Goal: Task Accomplishment & Management: Manage account settings

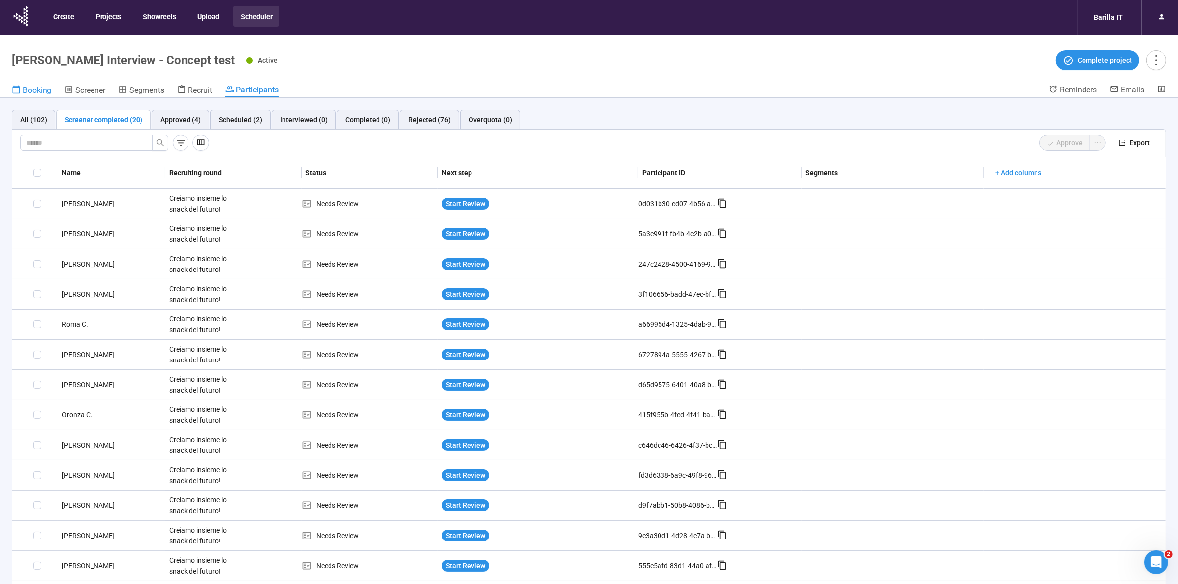
click at [45, 89] on span "Booking" at bounding box center [37, 90] width 29 height 9
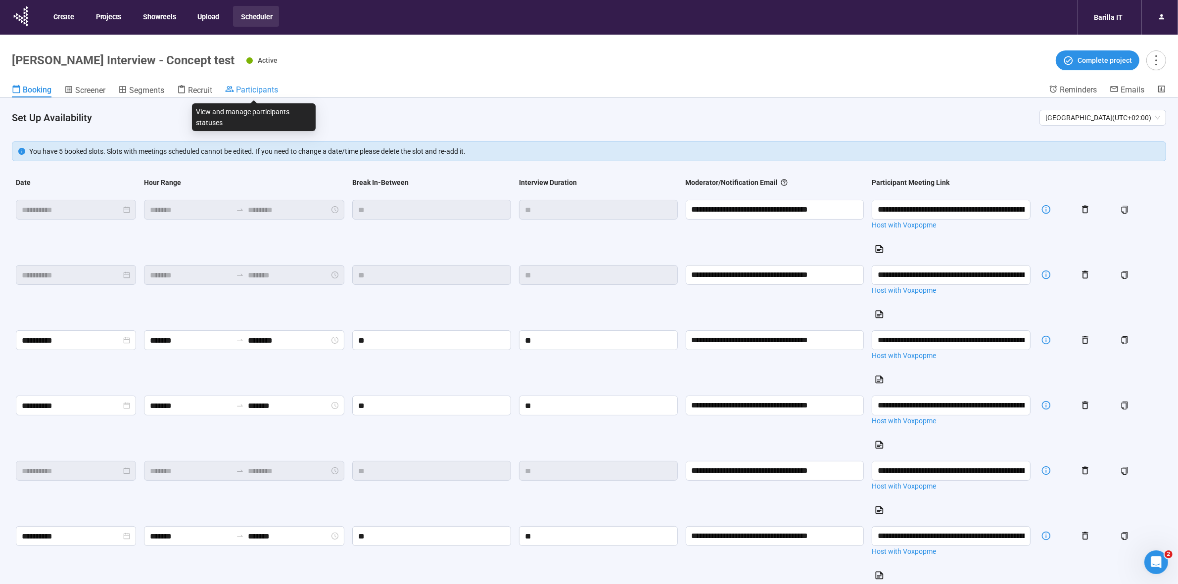
click at [251, 92] on span "Participants" at bounding box center [257, 89] width 42 height 9
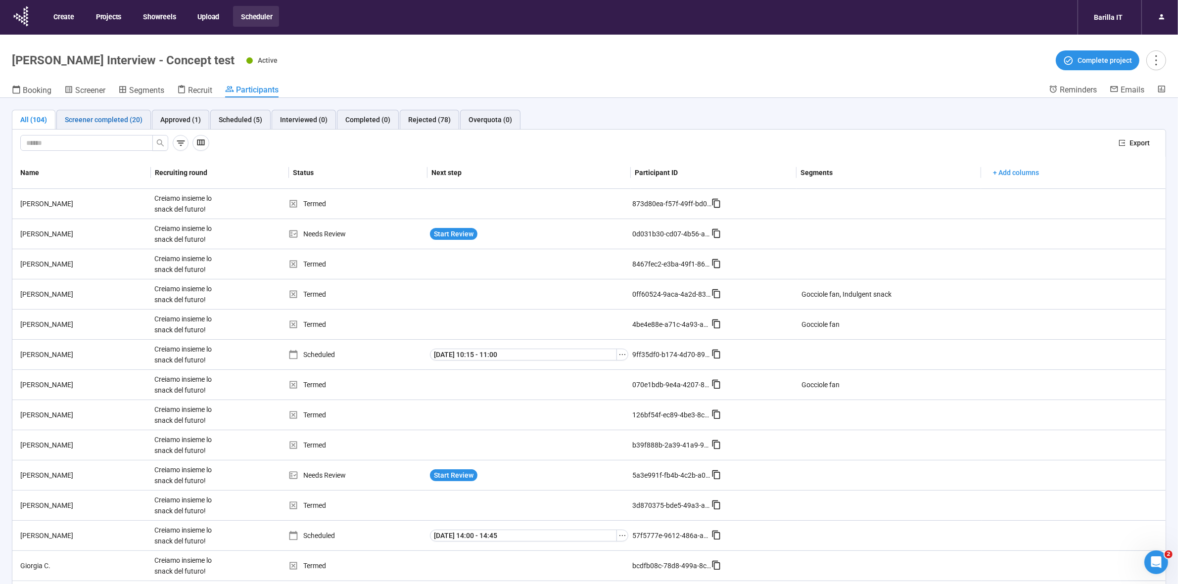
click at [97, 123] on div "Screener completed (20)" at bounding box center [104, 119] width 78 height 11
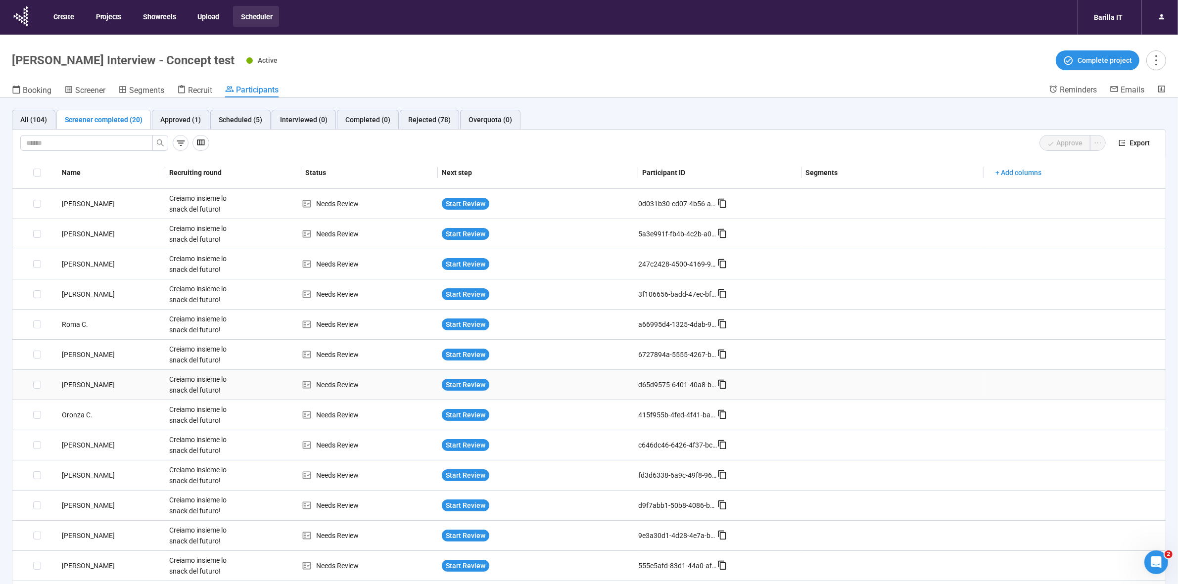
click at [67, 387] on div "Daniela C." at bounding box center [111, 385] width 107 height 11
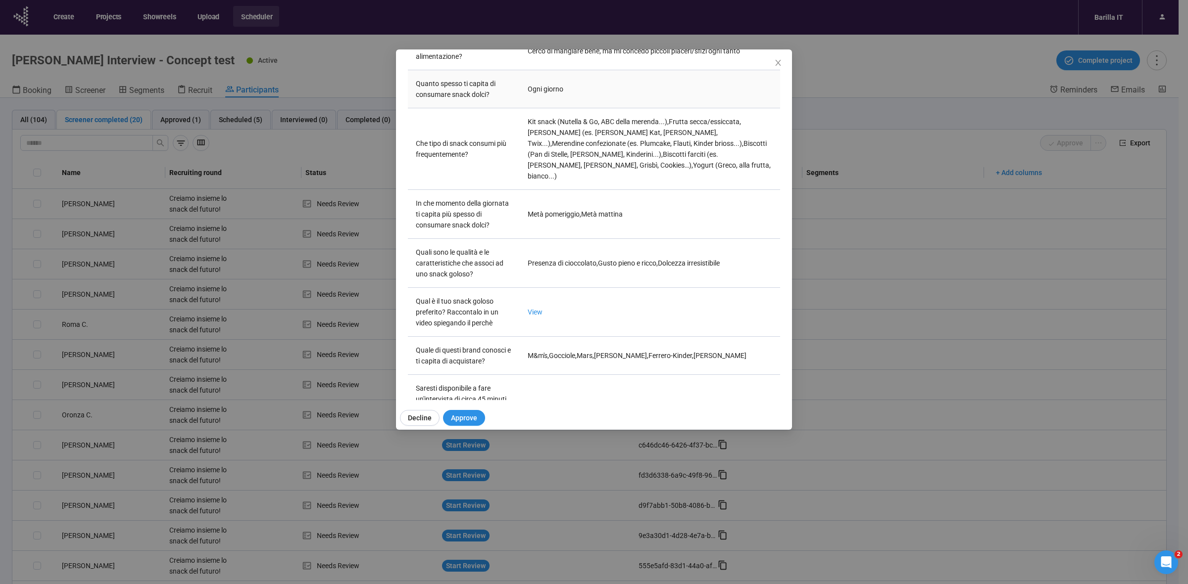
scroll to position [344, 0]
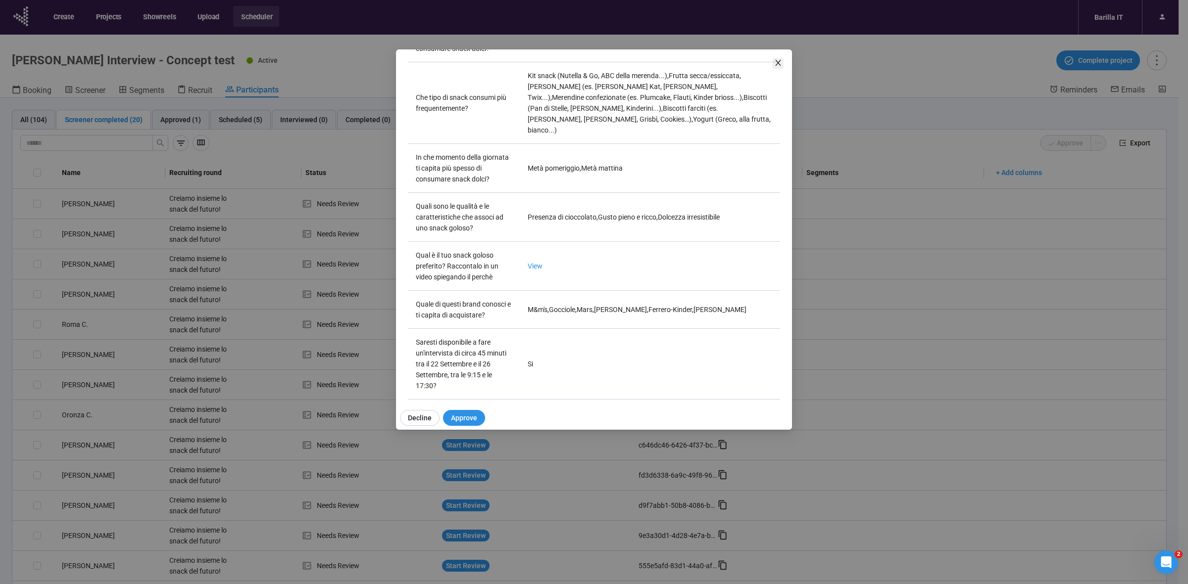
click at [775, 63] on icon "close" at bounding box center [778, 63] width 8 height 8
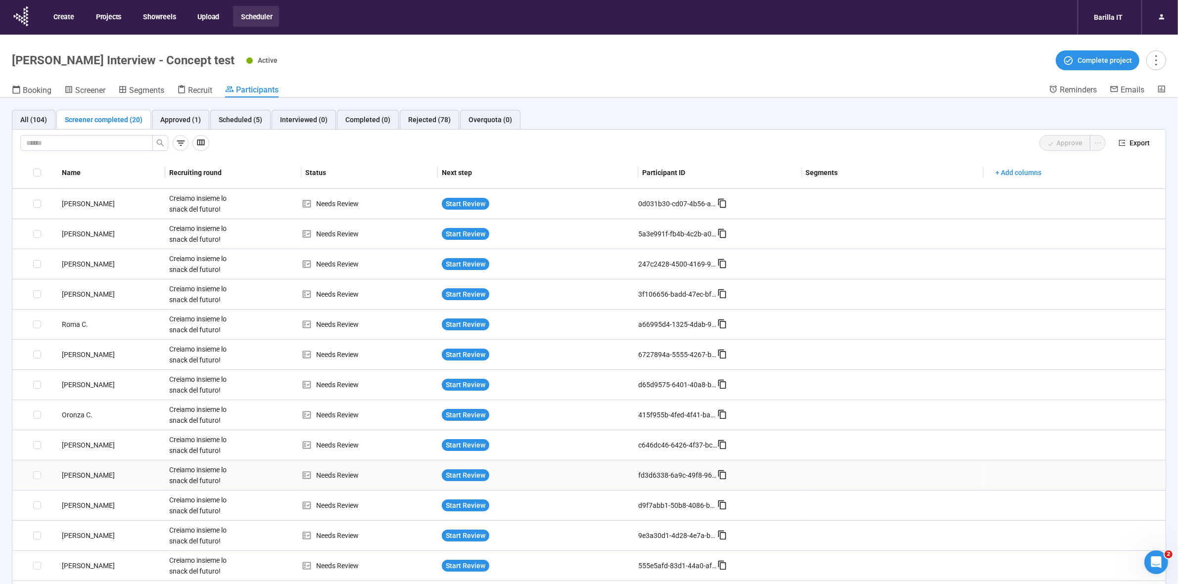
click at [69, 476] on div "Emel P." at bounding box center [111, 475] width 107 height 11
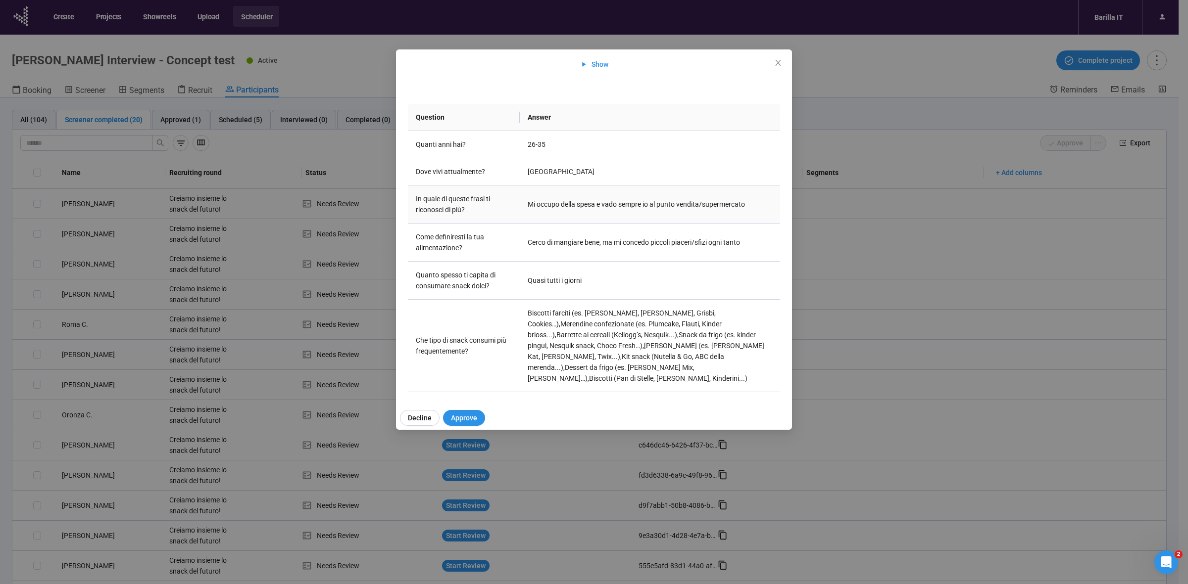
scroll to position [0, 0]
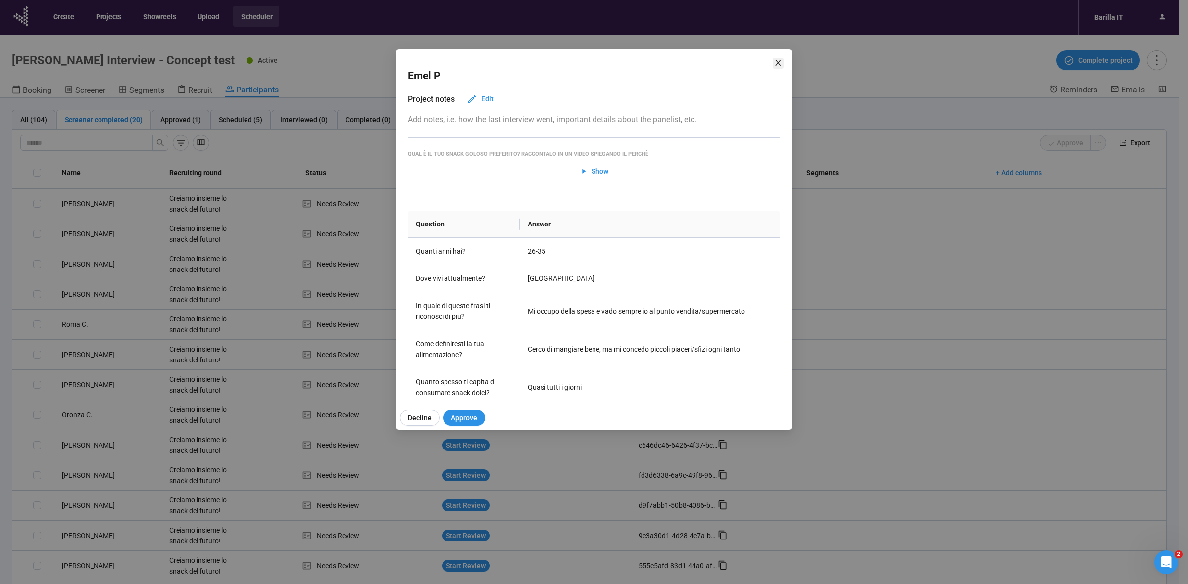
click at [775, 63] on icon "close" at bounding box center [778, 63] width 8 height 8
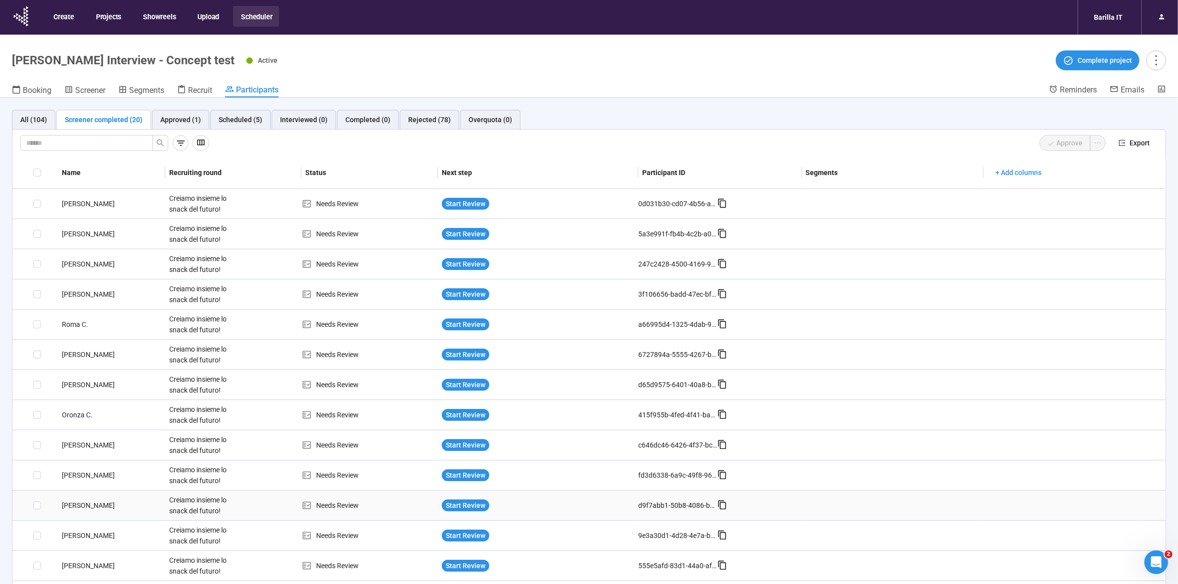
click at [70, 510] on div "[PERSON_NAME]" at bounding box center [111, 505] width 107 height 11
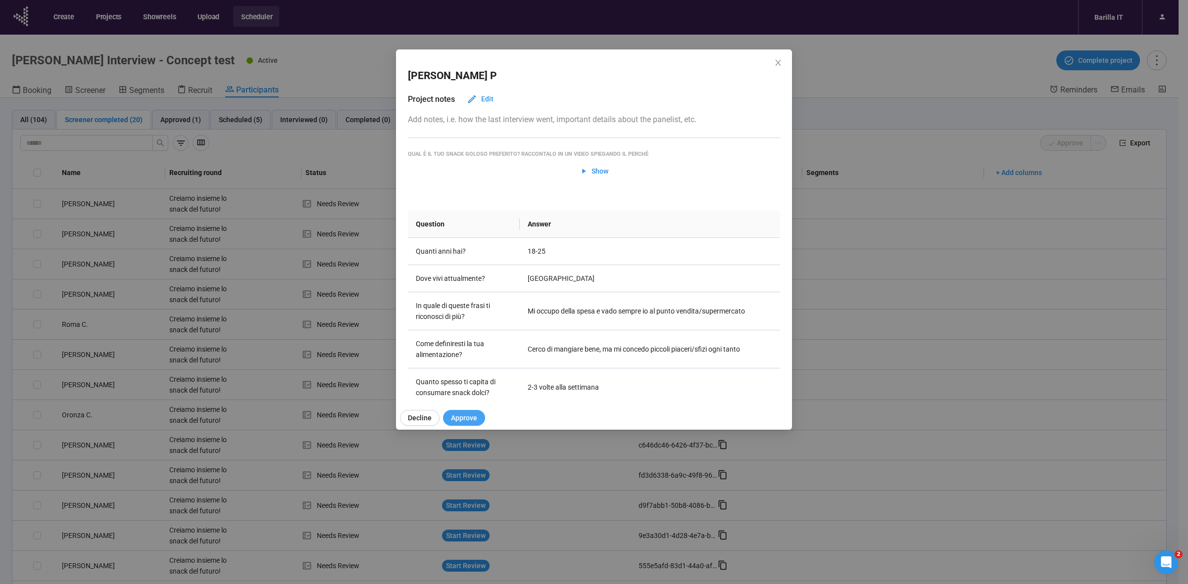
click at [460, 416] on span "Approve" at bounding box center [464, 418] width 26 height 11
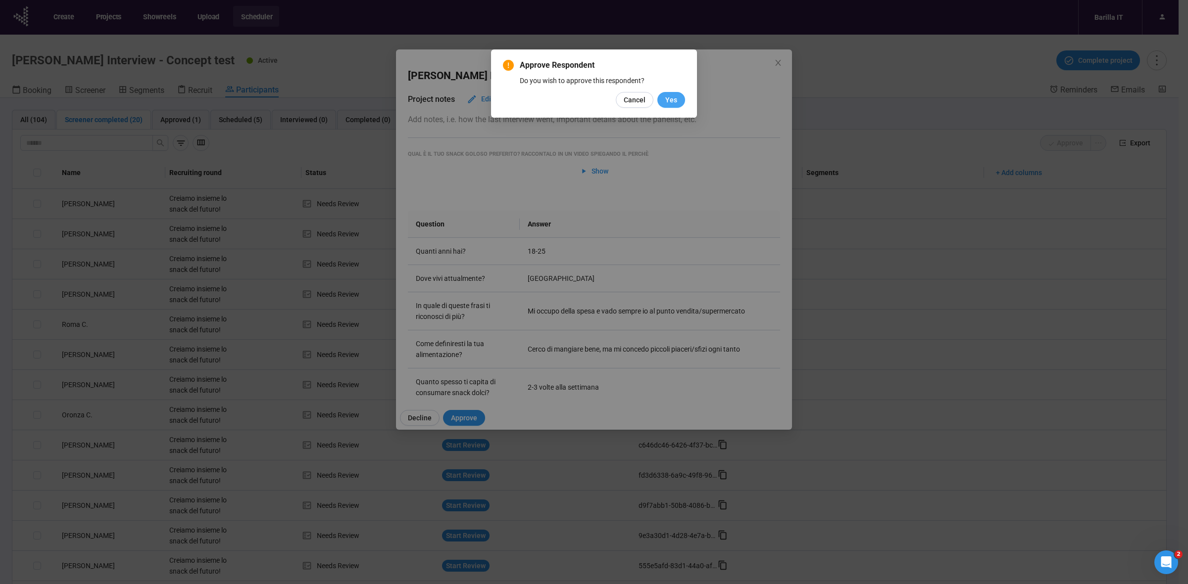
click at [675, 95] on span "Yes" at bounding box center [671, 100] width 12 height 11
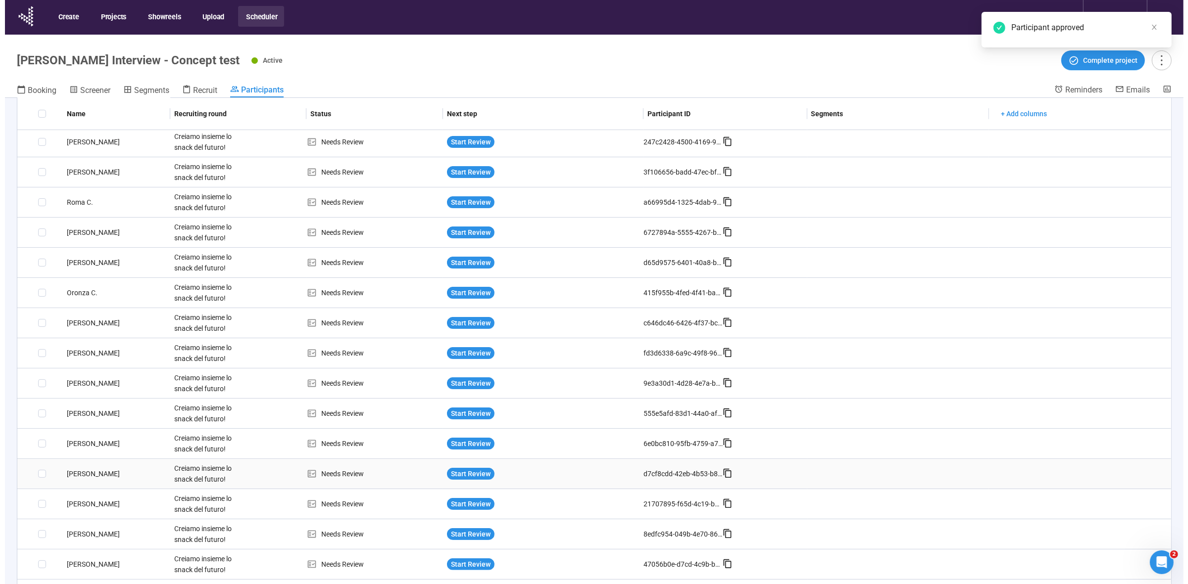
scroll to position [124, 0]
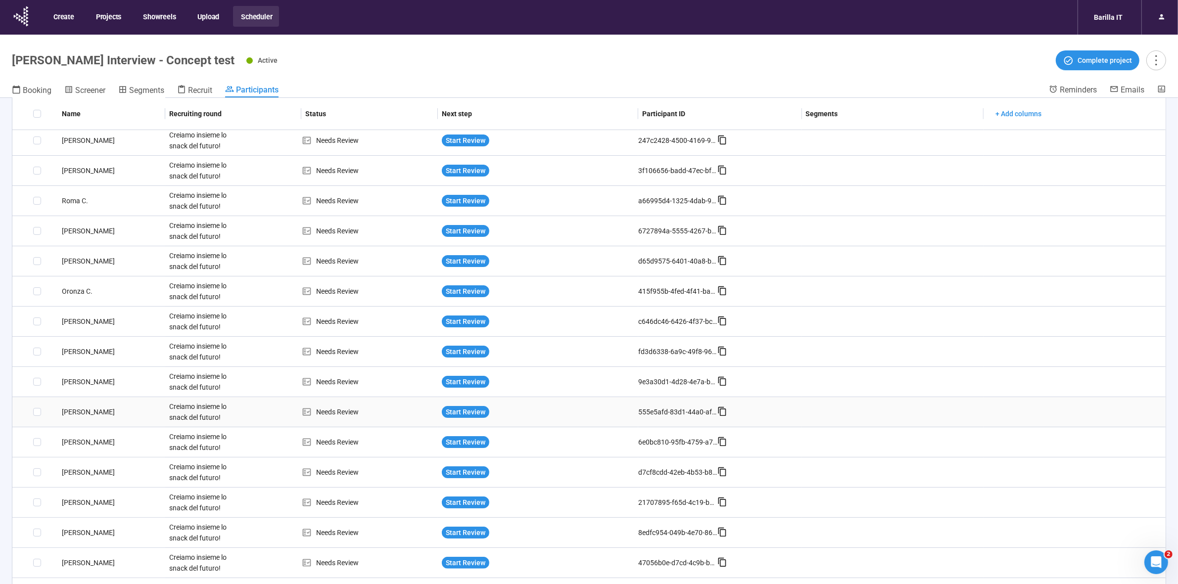
click at [73, 414] on div "[PERSON_NAME]" at bounding box center [111, 412] width 107 height 11
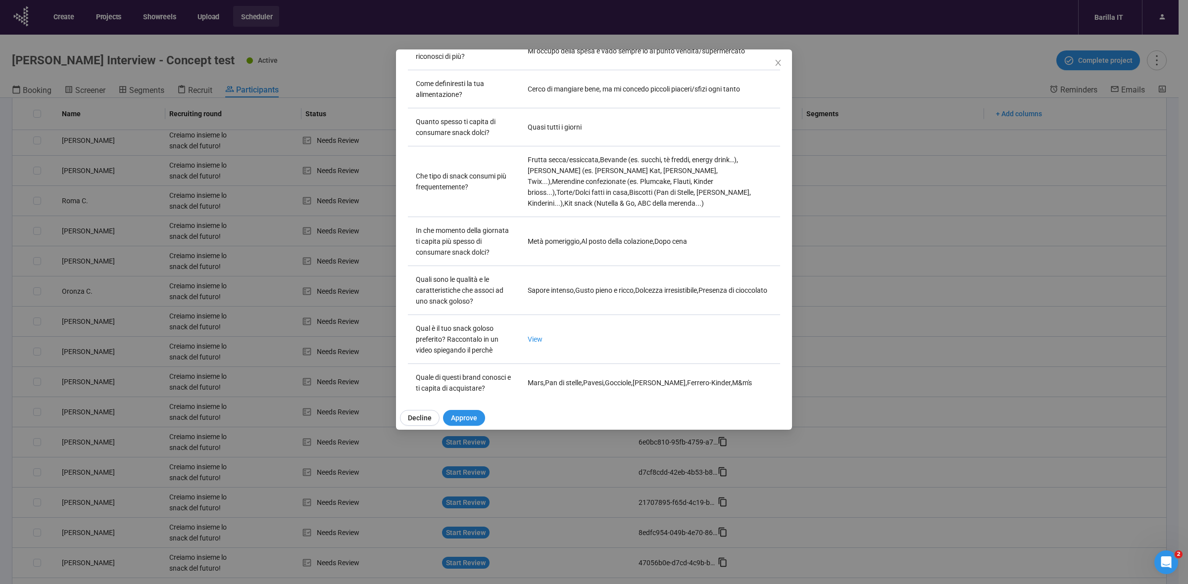
scroll to position [334, 0]
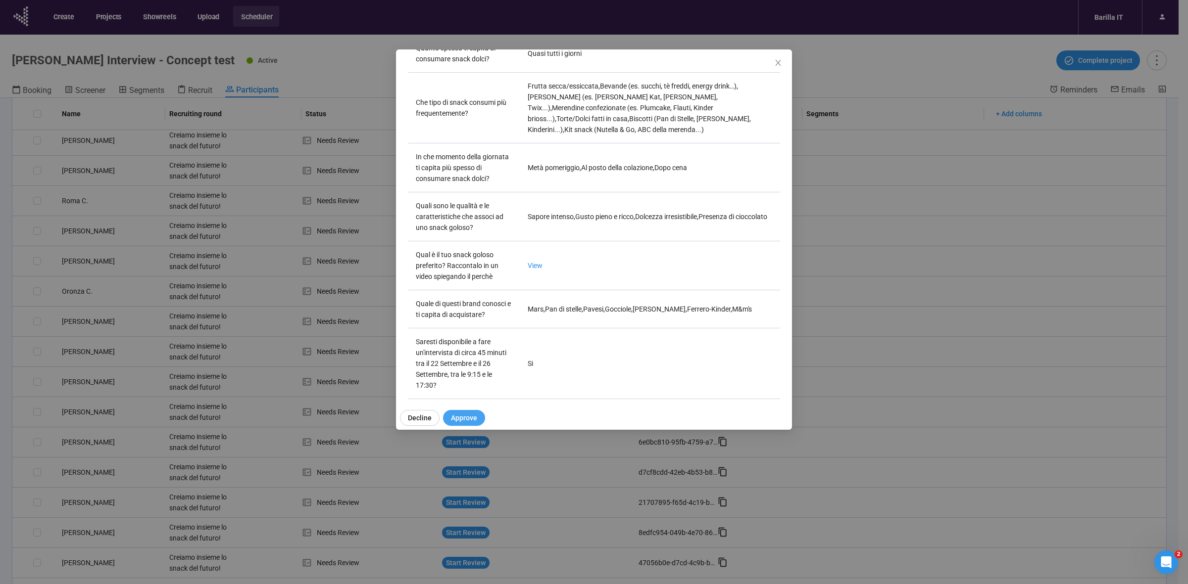
click at [460, 421] on span "Approve" at bounding box center [464, 418] width 26 height 11
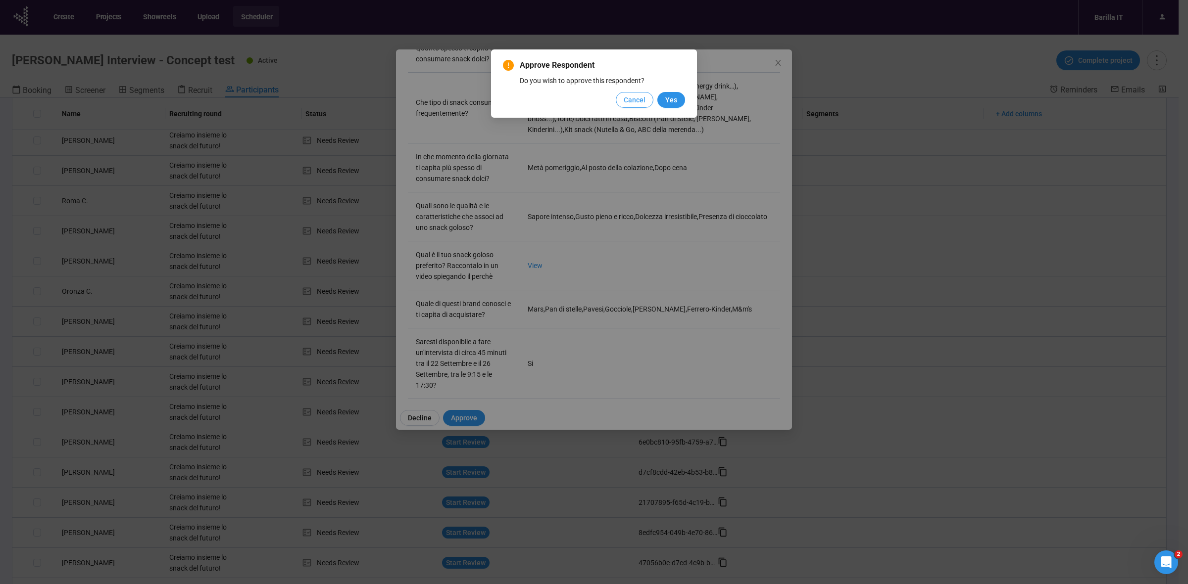
click at [625, 100] on span "Cancel" at bounding box center [635, 100] width 22 height 11
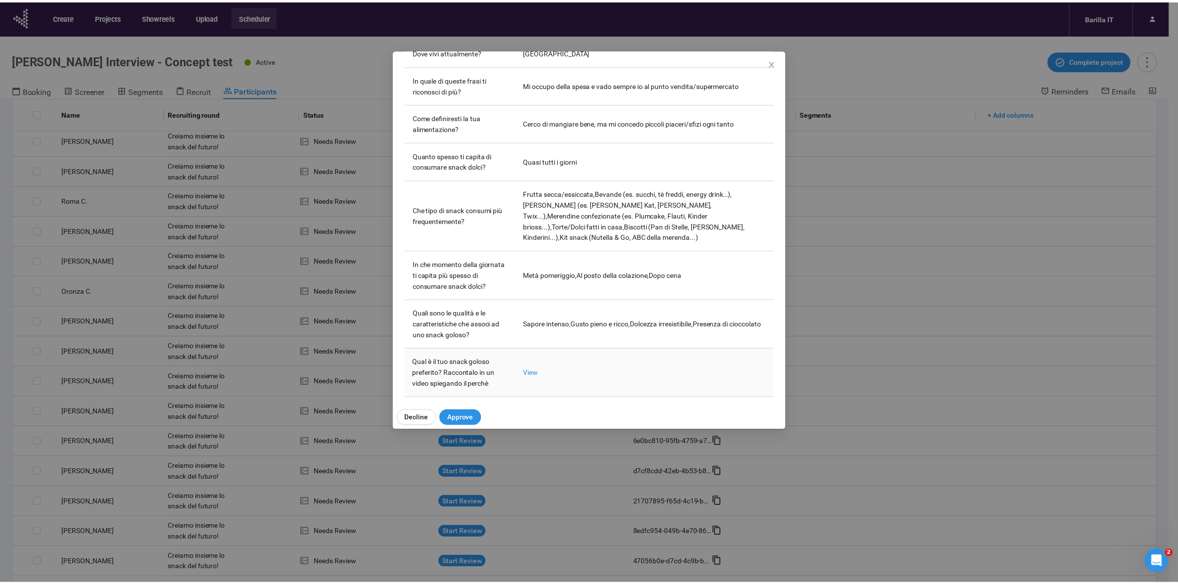
scroll to position [210, 0]
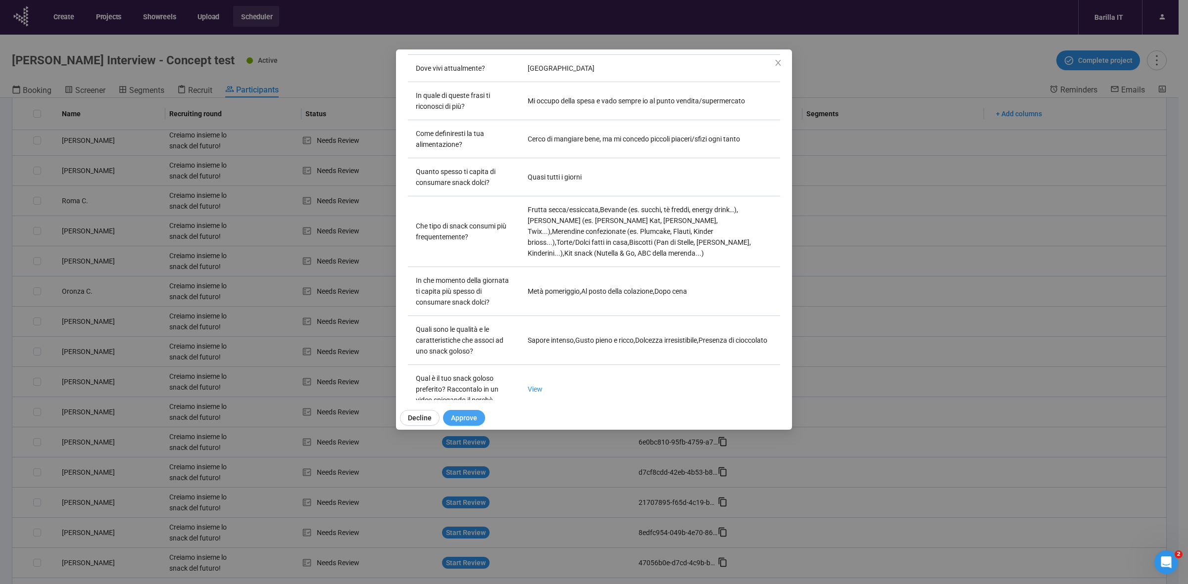
click at [464, 420] on span "Approve" at bounding box center [464, 418] width 26 height 11
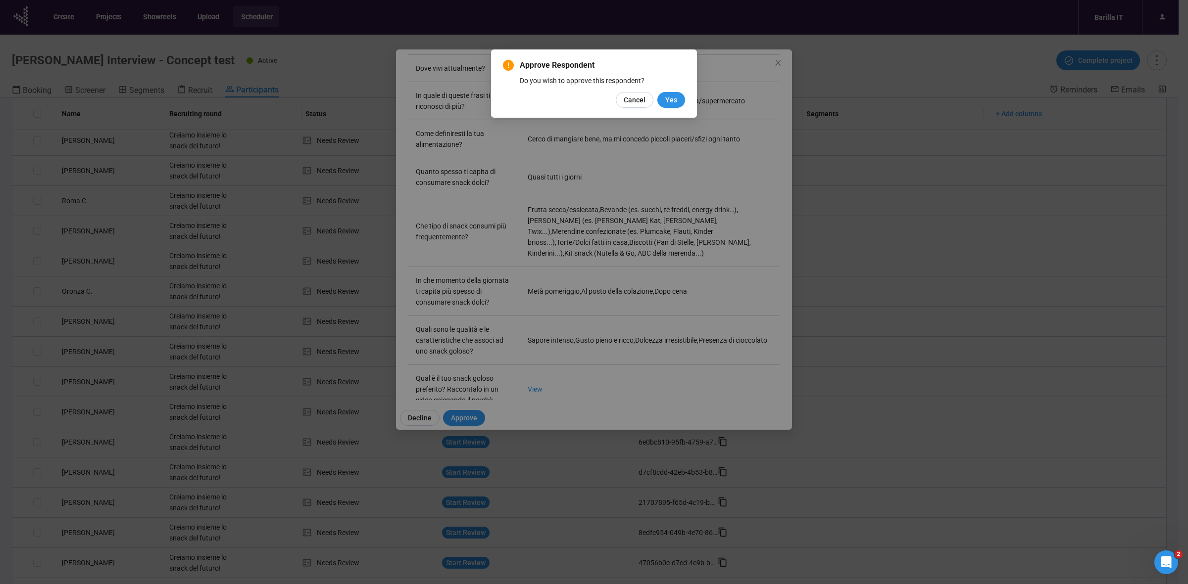
click at [595, 260] on div "Approve Respondent Do you wish to approve this respondent? Cancel Yes" at bounding box center [594, 292] width 1188 height 584
click at [664, 100] on button "Yes" at bounding box center [671, 100] width 28 height 16
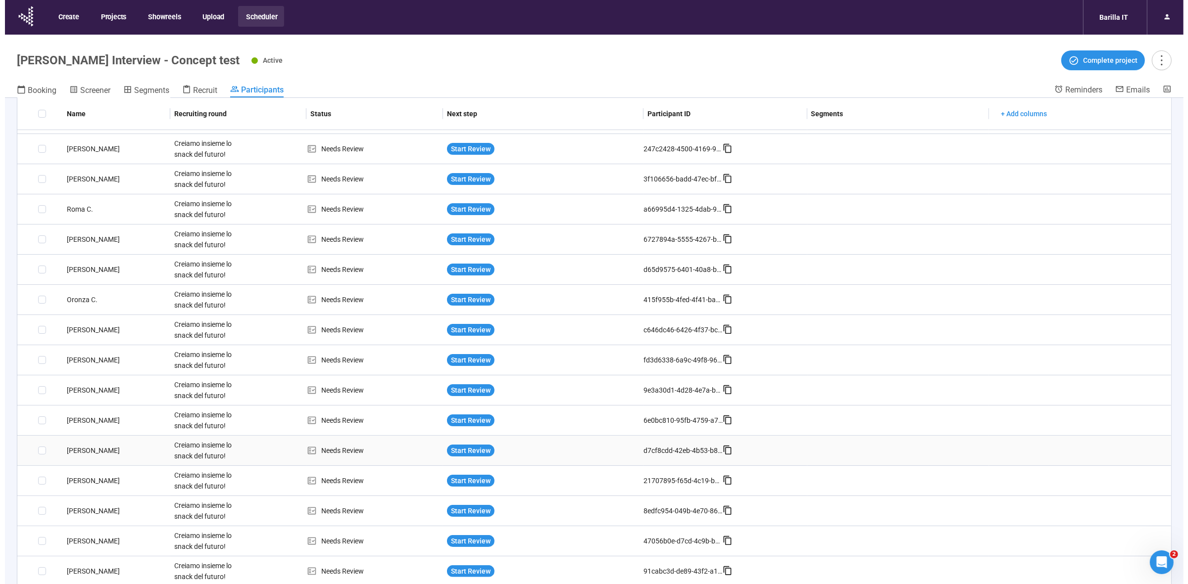
scroll to position [147, 0]
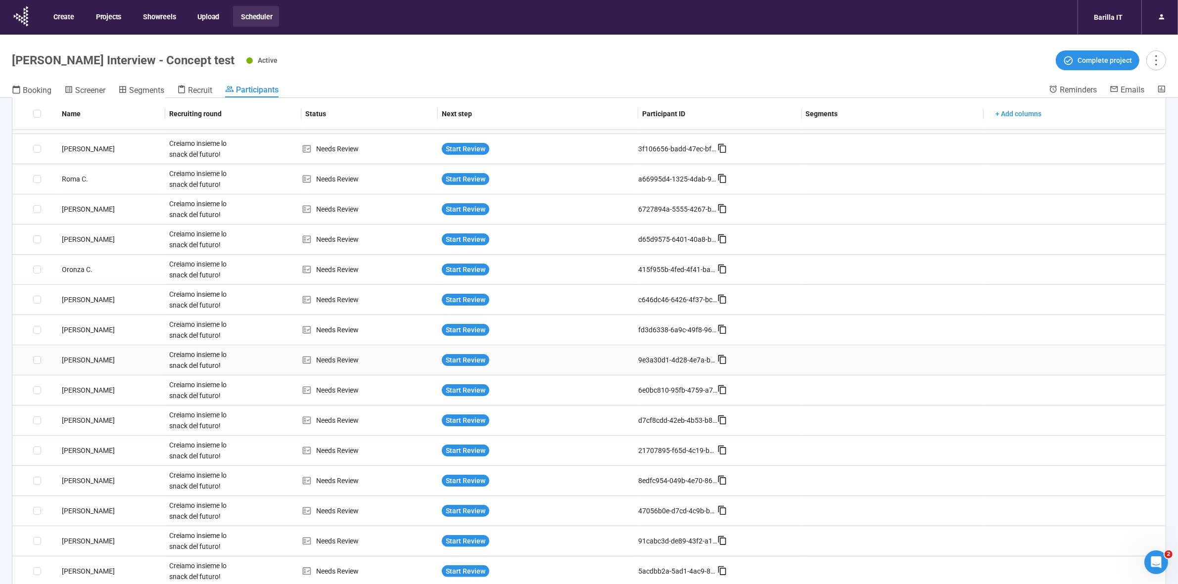
click at [72, 360] on div "Elena C." at bounding box center [111, 360] width 107 height 11
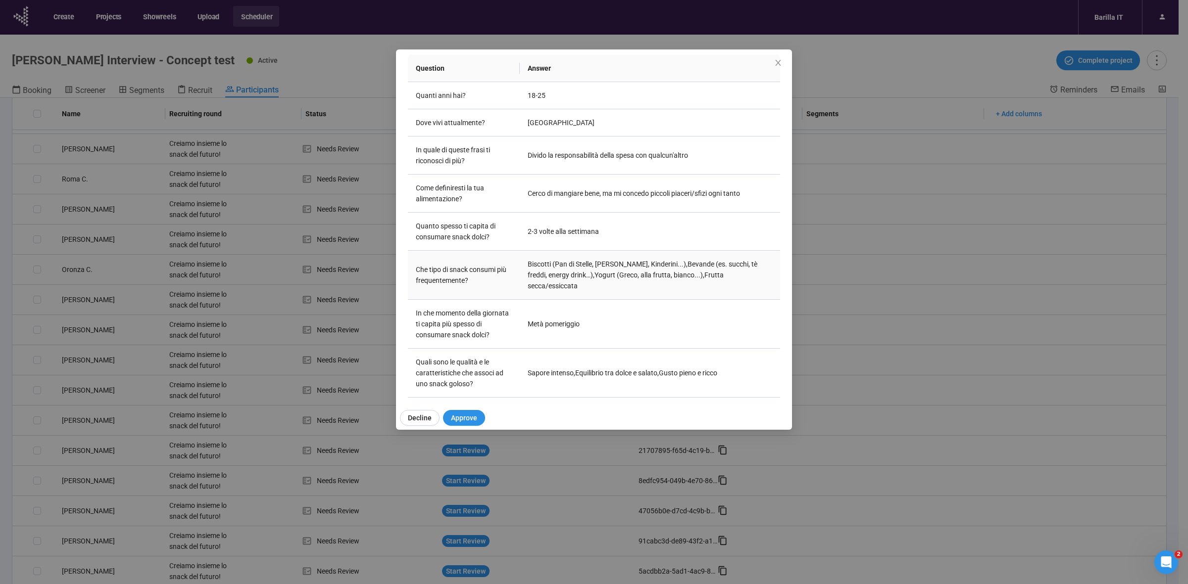
scroll to position [2, 0]
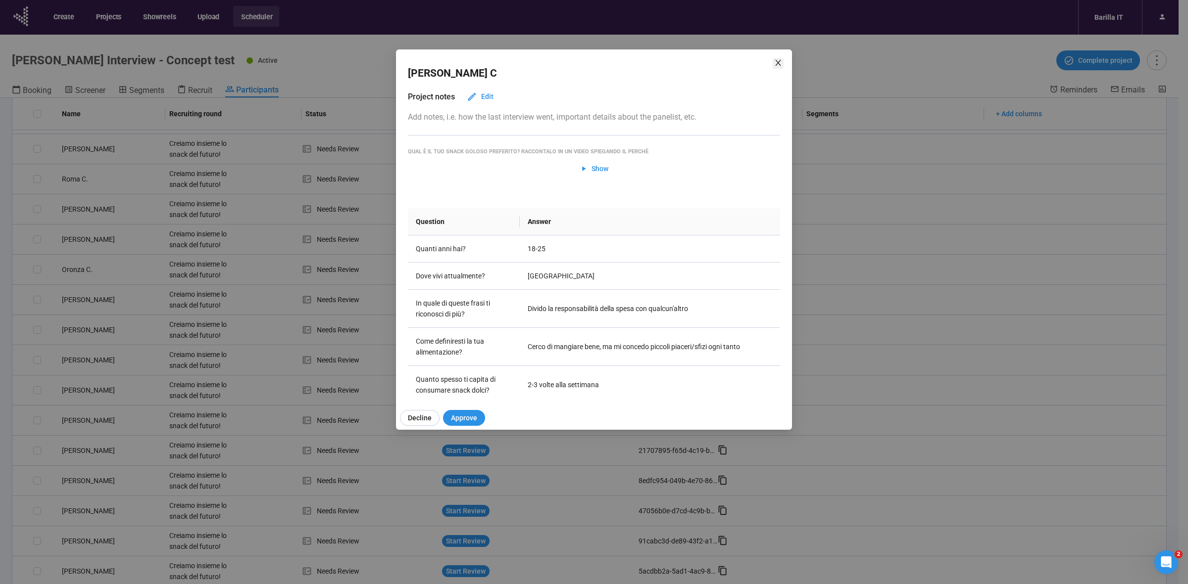
click at [778, 62] on icon "close" at bounding box center [777, 63] width 5 height 6
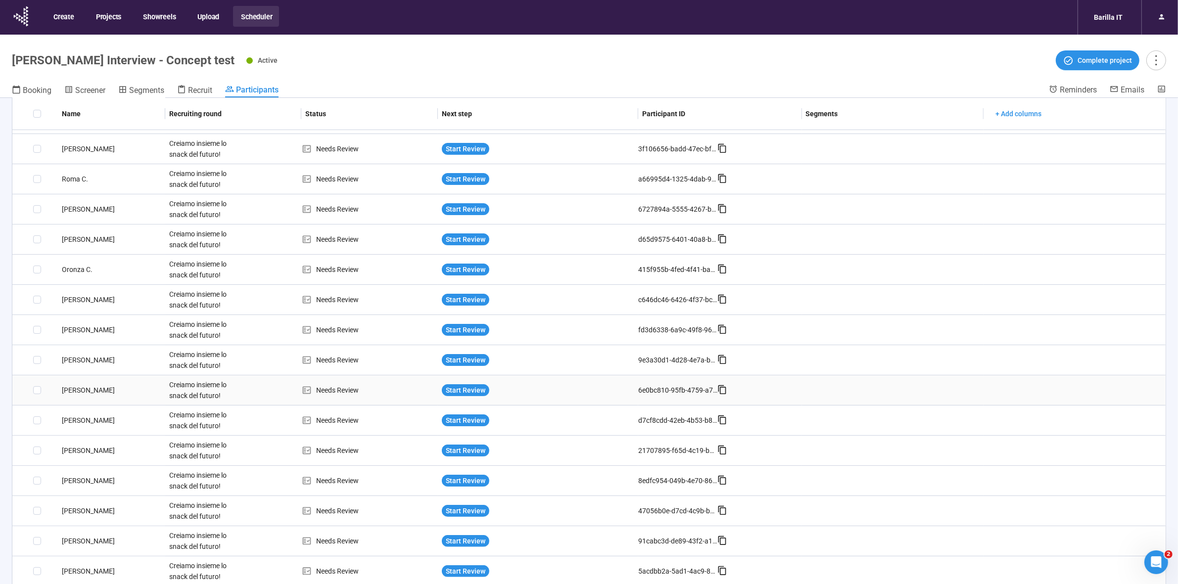
click at [73, 392] on div "Roberta Z." at bounding box center [111, 390] width 107 height 11
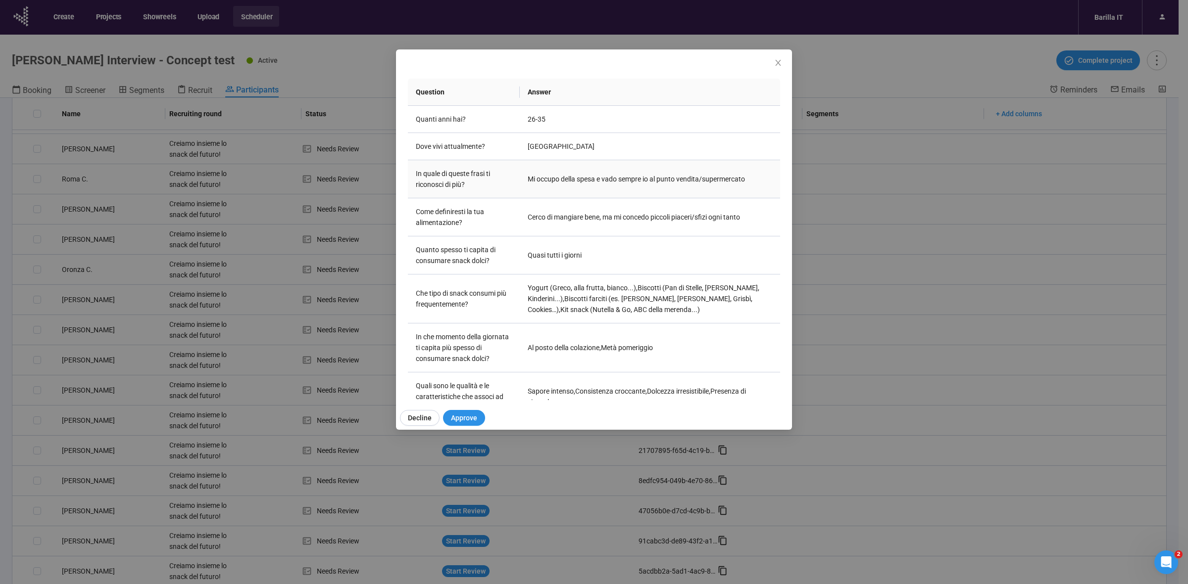
scroll to position [323, 0]
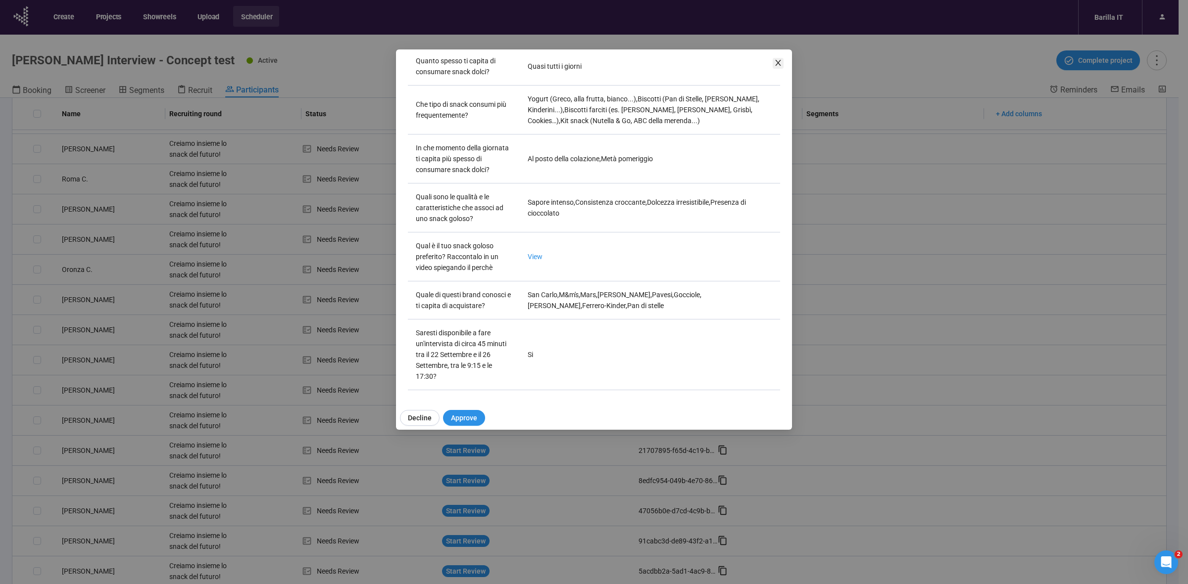
click at [779, 62] on icon "close" at bounding box center [778, 63] width 8 height 8
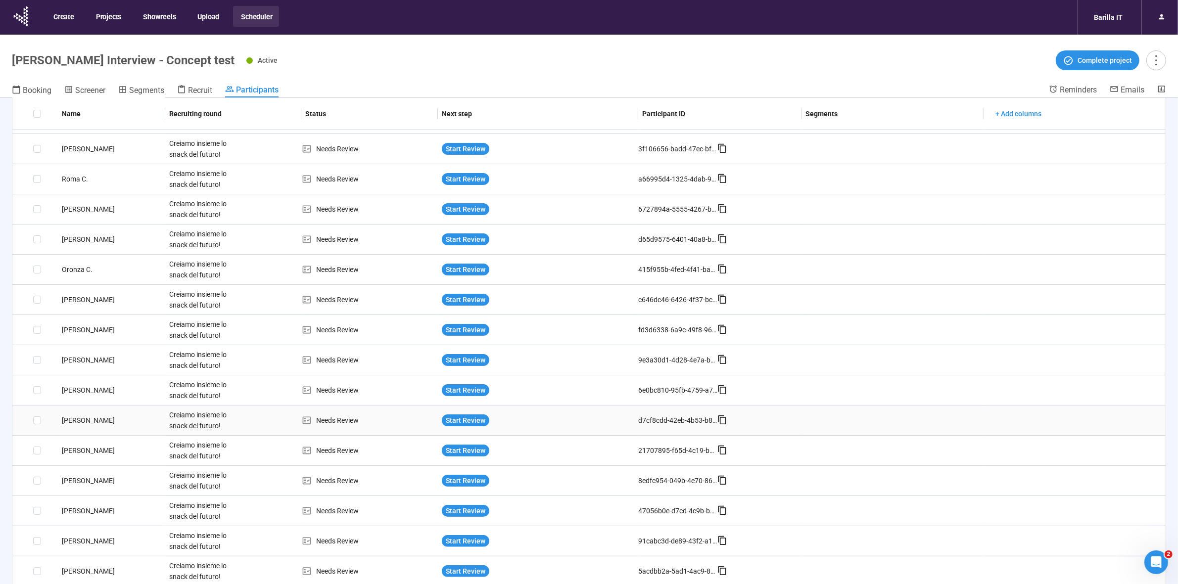
drag, startPoint x: 77, startPoint y: 416, endPoint x: 70, endPoint y: 419, distance: 7.7
click at [70, 419] on div "Giada T." at bounding box center [111, 420] width 107 height 11
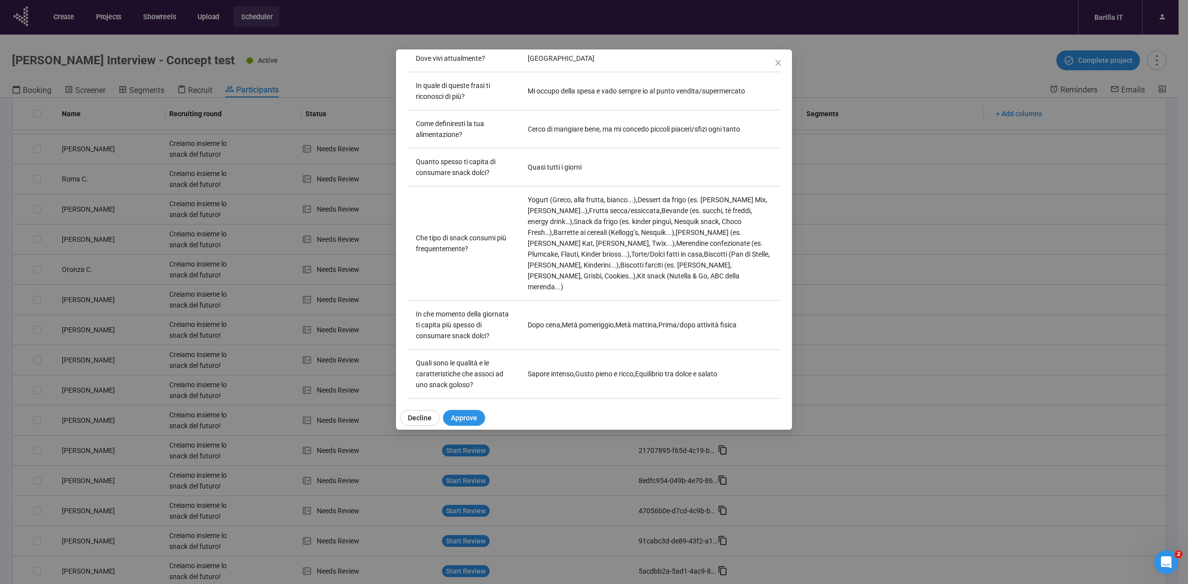
scroll to position [377, 0]
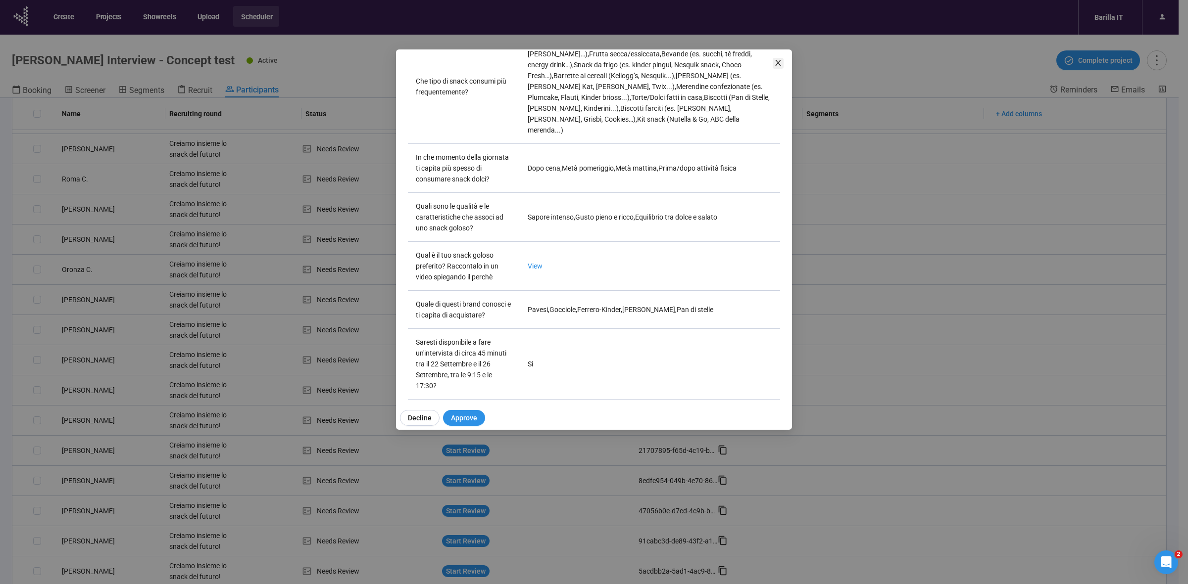
click at [777, 59] on icon "close" at bounding box center [778, 63] width 8 height 8
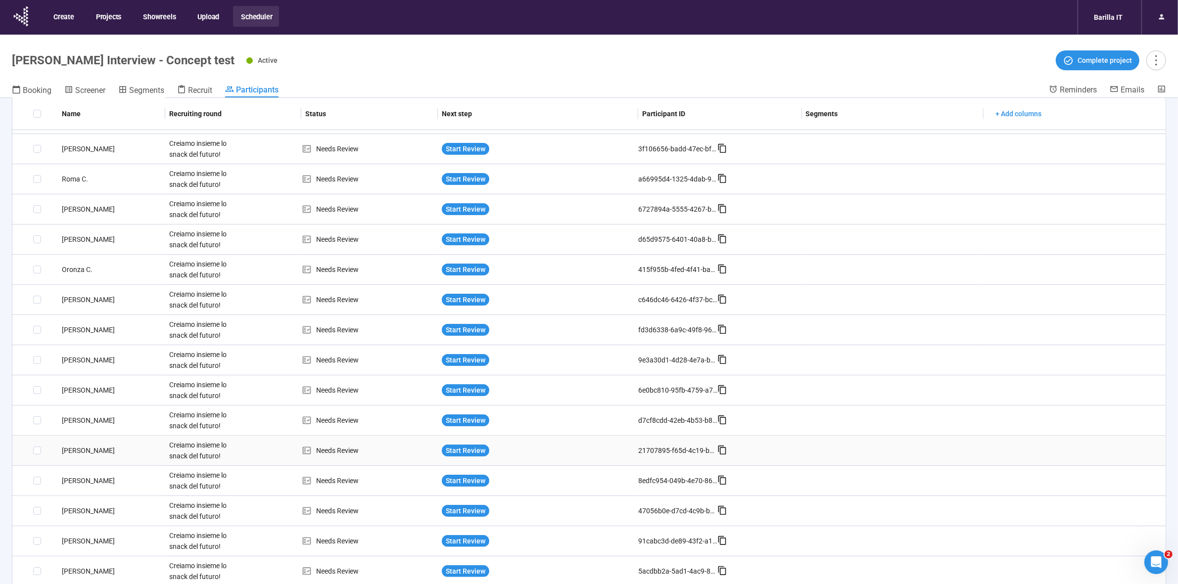
click at [83, 450] on div "Nazarena T." at bounding box center [111, 450] width 107 height 11
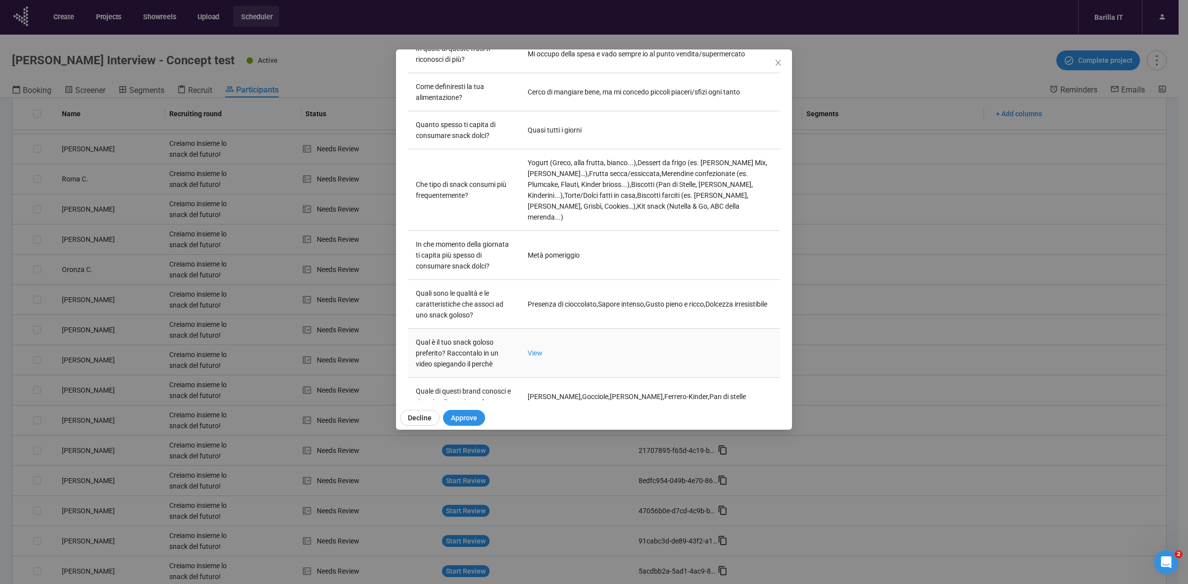
scroll to position [309, 0]
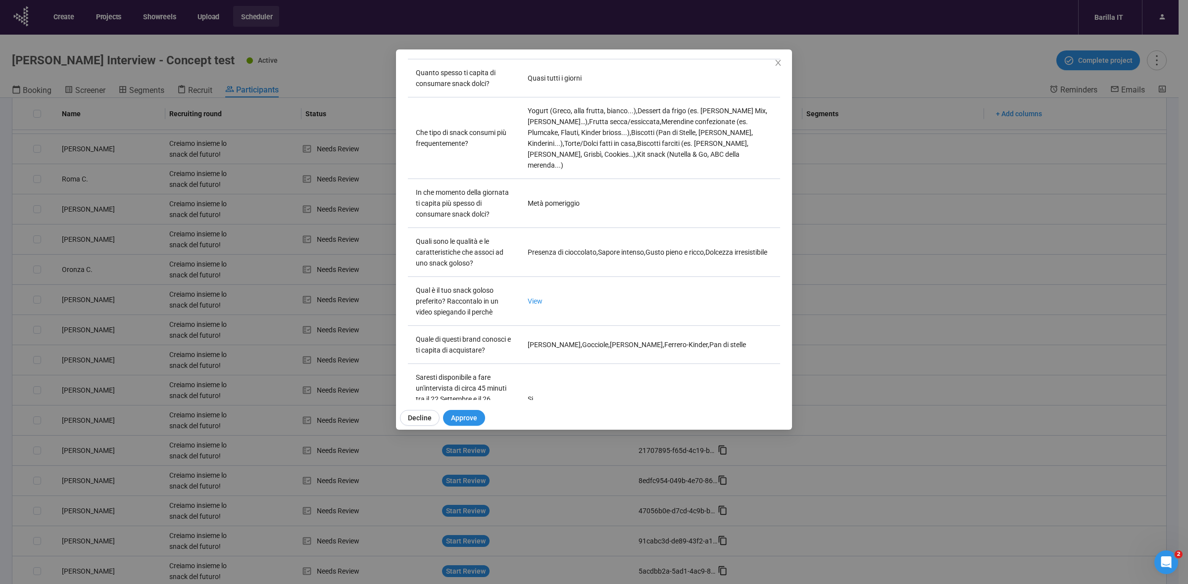
click at [74, 509] on div "Nazarena T Project notes Edit Add notes, i.e. how the last interview went, impo…" at bounding box center [594, 292] width 1188 height 584
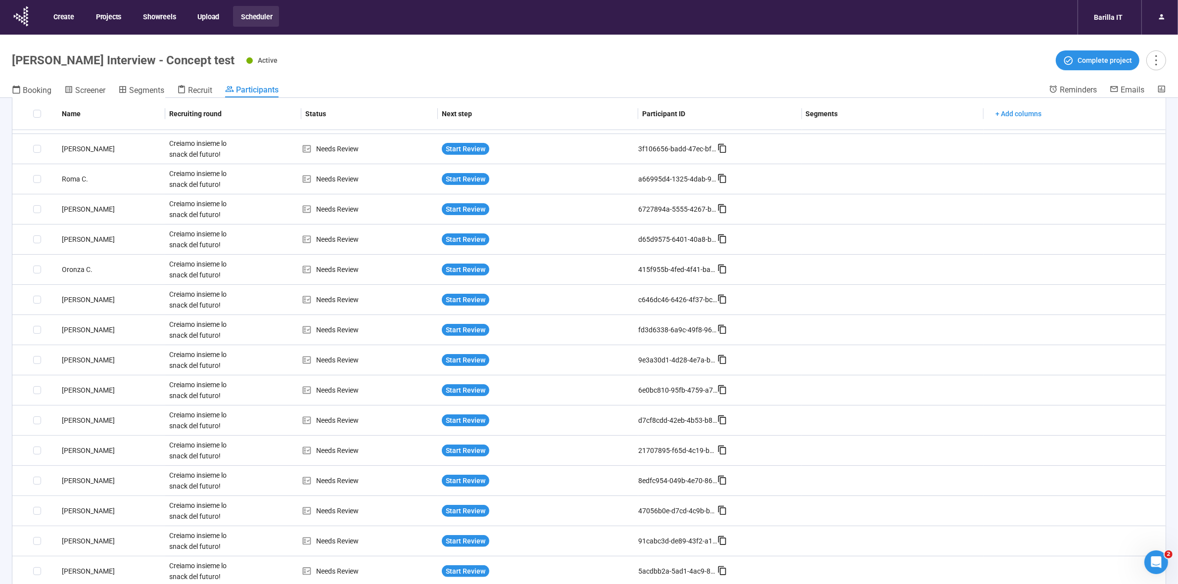
click at [74, 509] on div "Damiano P." at bounding box center [111, 511] width 107 height 11
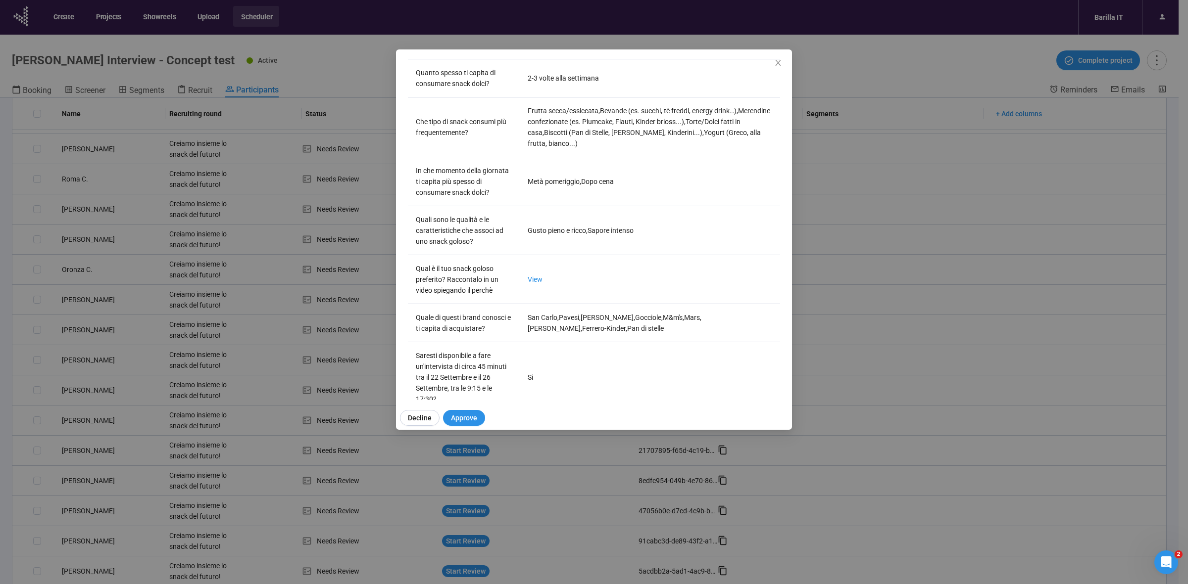
click at [325, 501] on div "Damiano P Project notes Edit Add notes, i.e. how the last interview went, impor…" at bounding box center [594, 292] width 1188 height 584
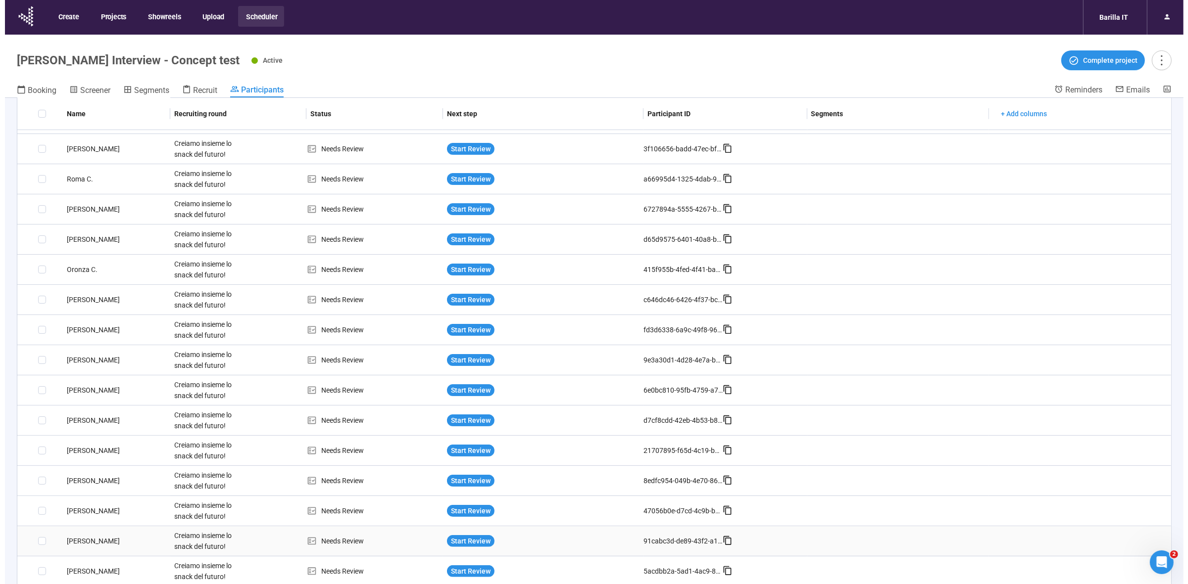
scroll to position [35, 0]
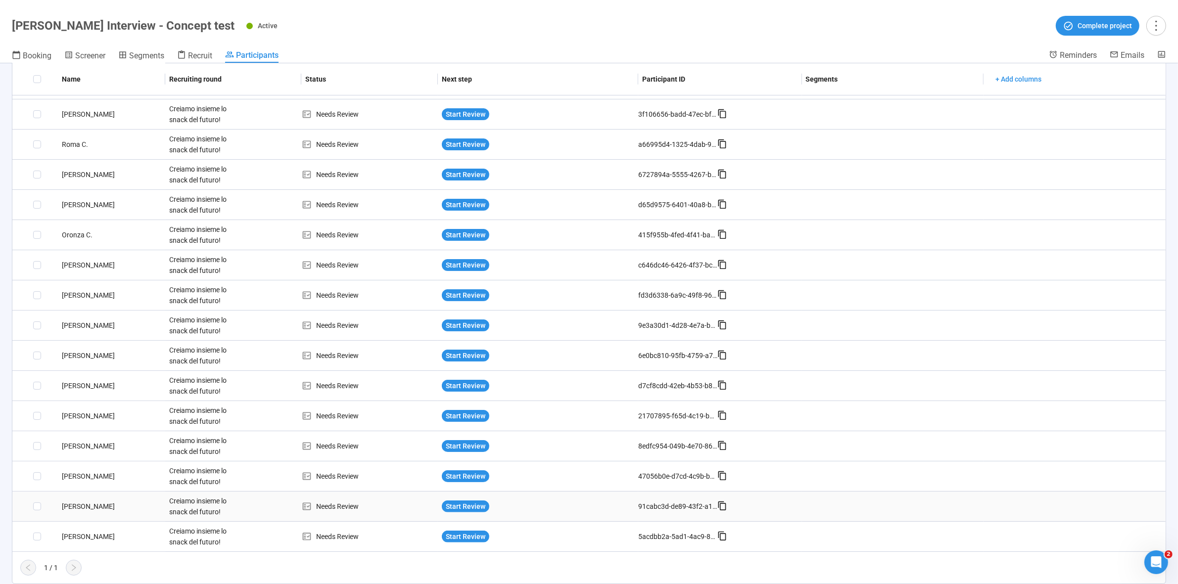
click at [72, 504] on div "Giuseppe G." at bounding box center [111, 506] width 107 height 11
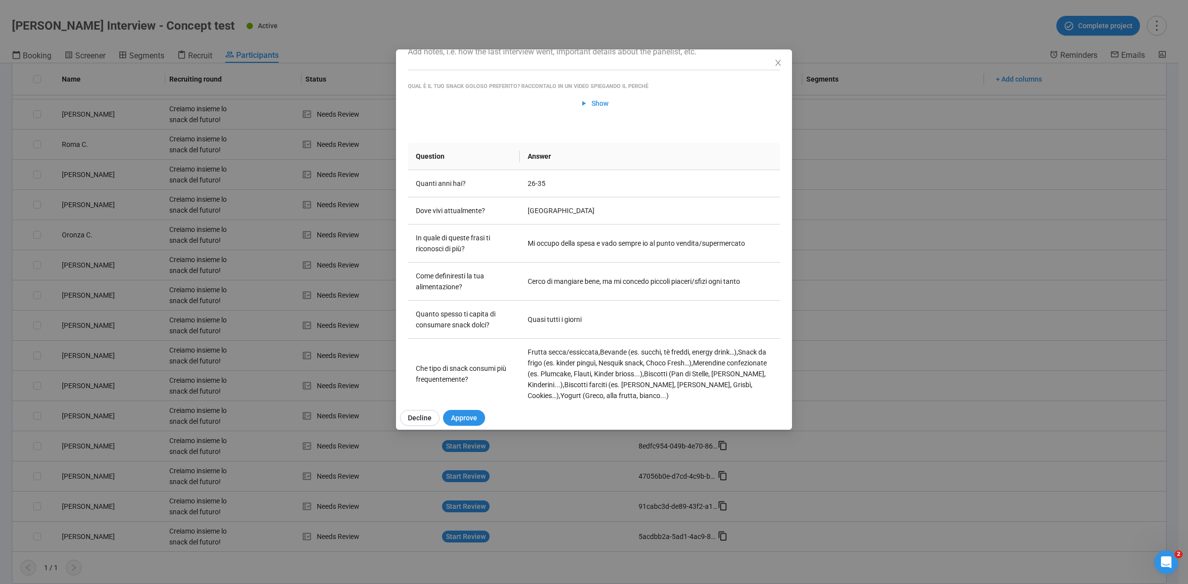
scroll to position [309, 0]
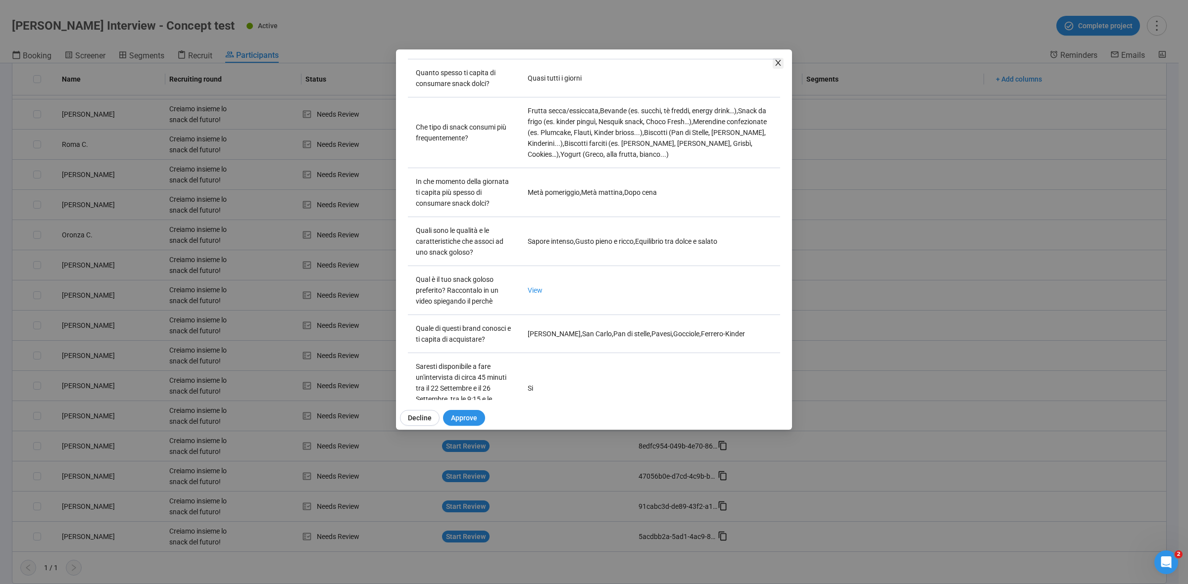
click at [778, 65] on icon "close" at bounding box center [778, 63] width 8 height 8
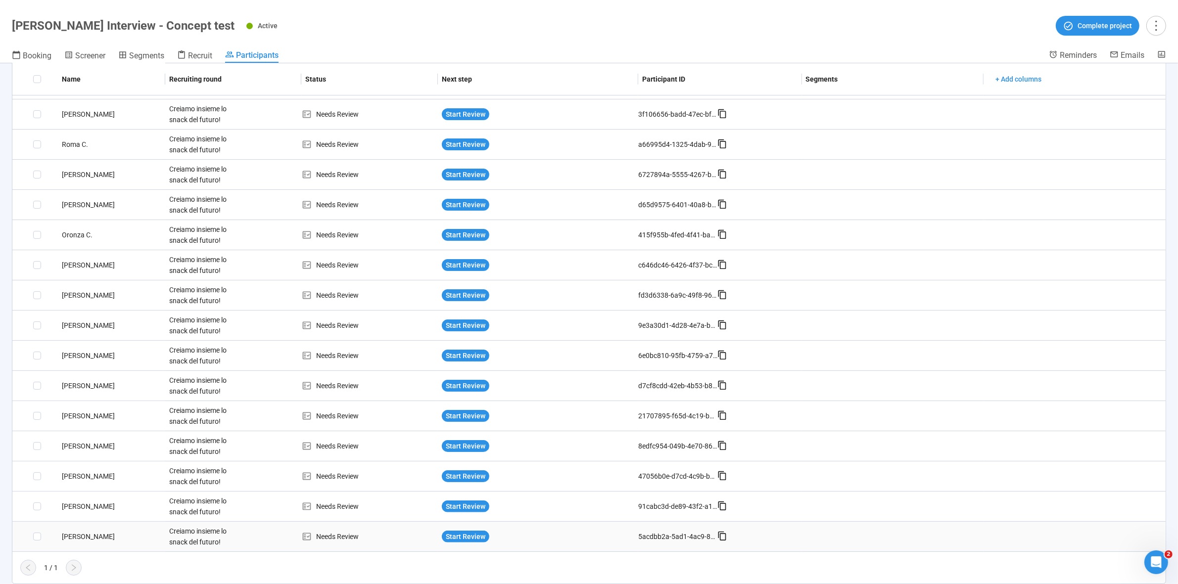
click at [73, 538] on div "Alessia D." at bounding box center [111, 537] width 107 height 11
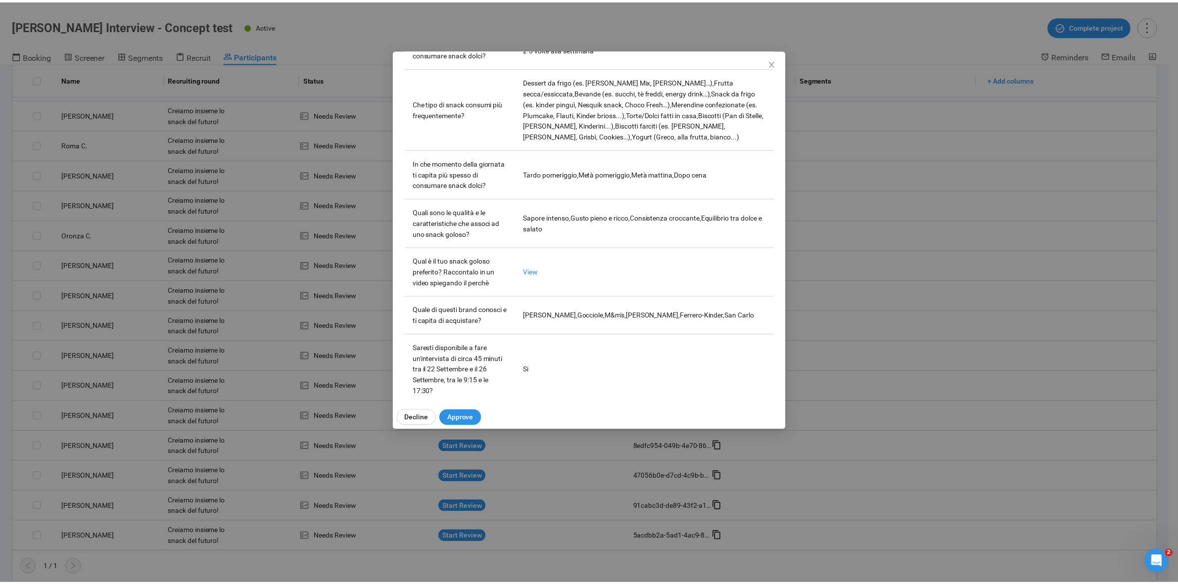
scroll to position [355, 0]
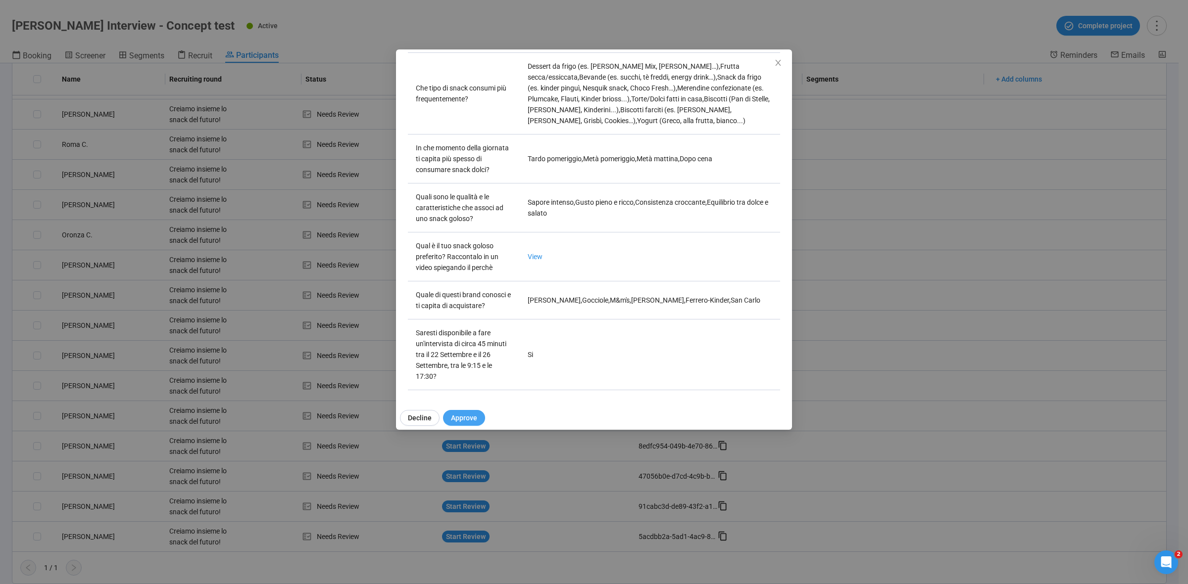
click at [461, 416] on span "Approve" at bounding box center [464, 418] width 26 height 11
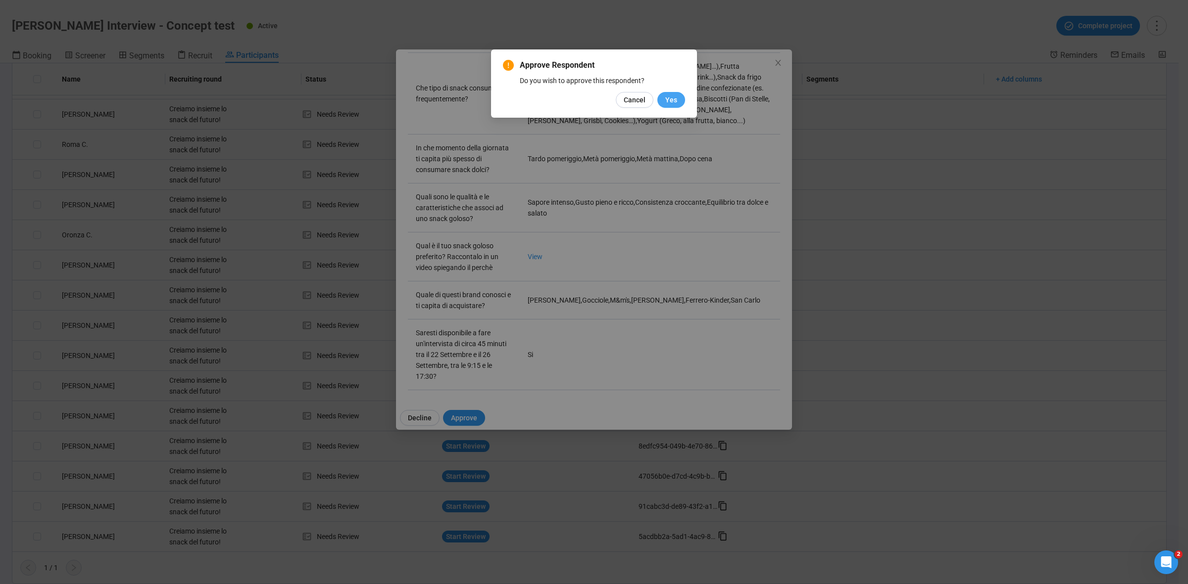
click at [674, 99] on span "Yes" at bounding box center [671, 100] width 12 height 11
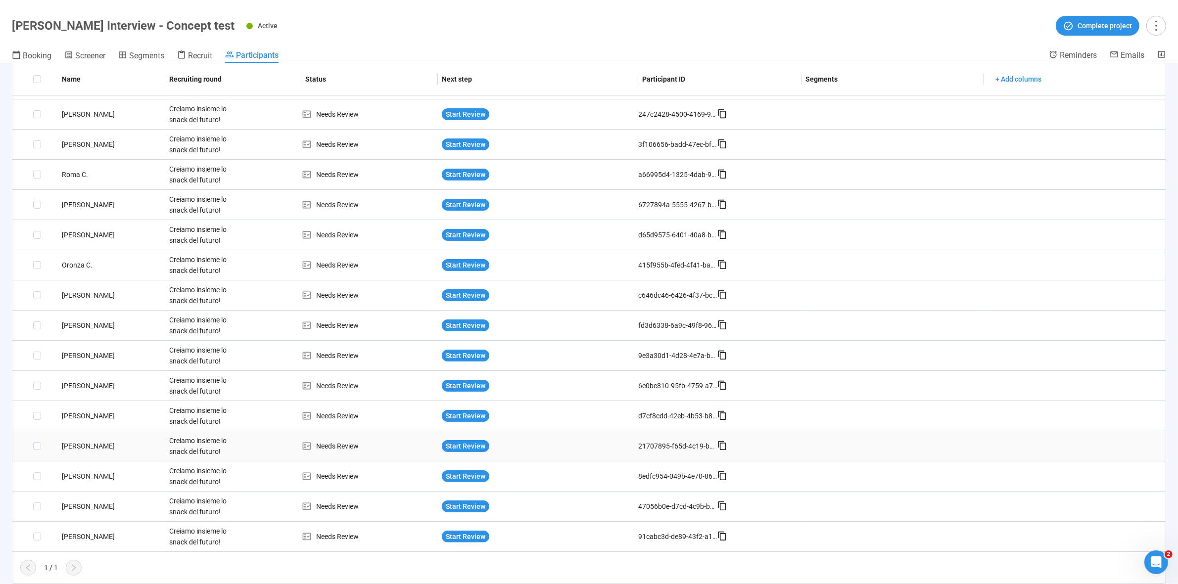
scroll to position [0, 0]
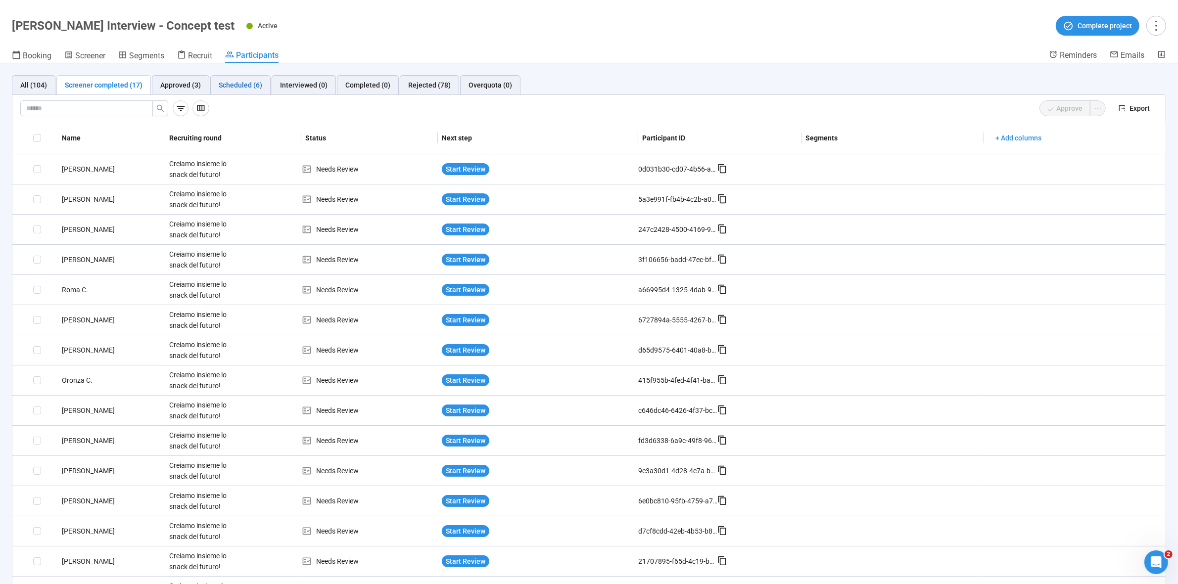
click at [229, 83] on div "Scheduled (6)" at bounding box center [241, 85] width 44 height 11
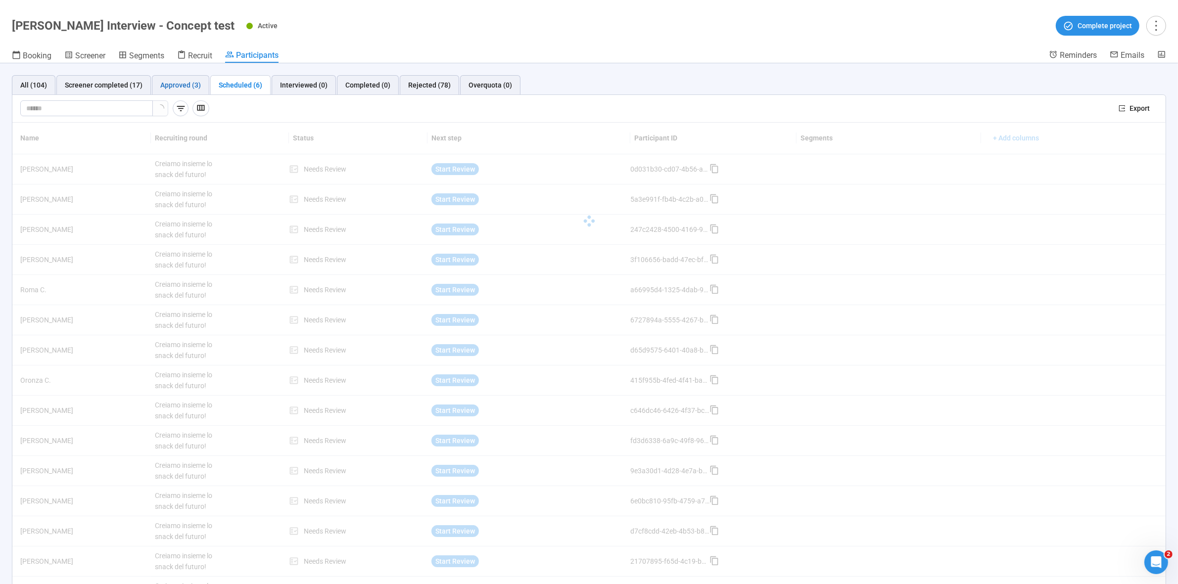
click at [178, 88] on div "Approved (3)" at bounding box center [180, 85] width 41 height 11
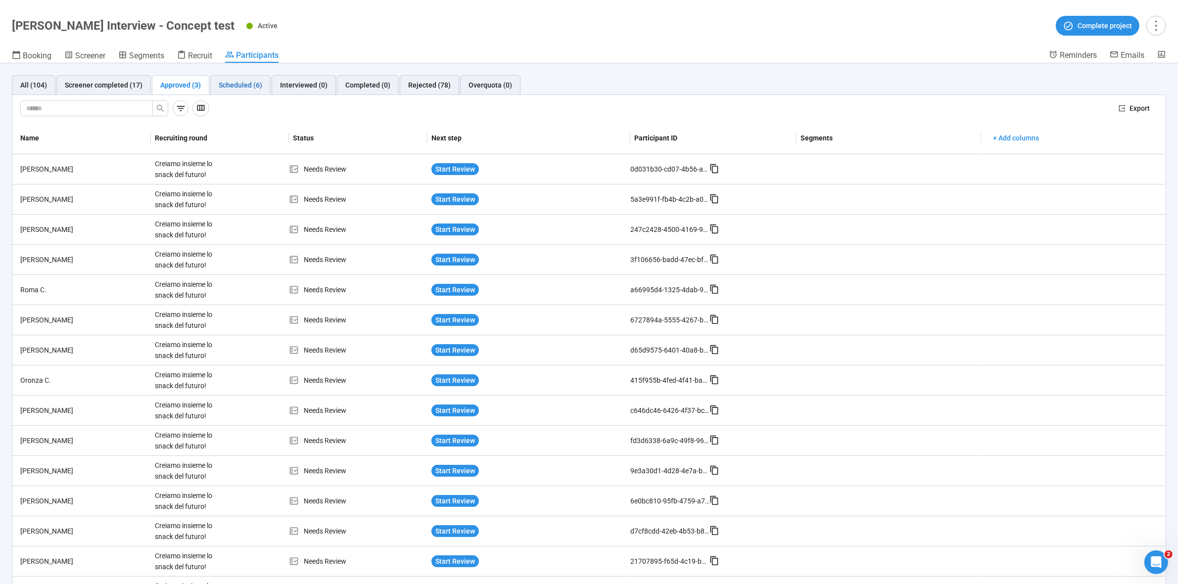
click at [239, 80] on div "Scheduled (6)" at bounding box center [241, 85] width 44 height 11
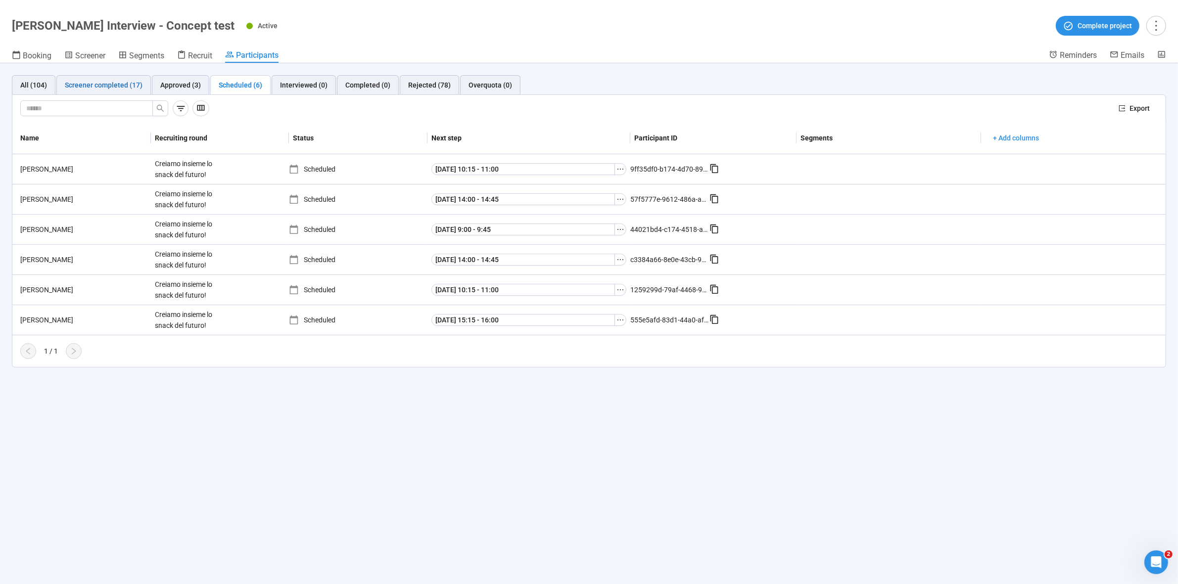
click at [74, 87] on div "Screener completed (17)" at bounding box center [104, 85] width 78 height 11
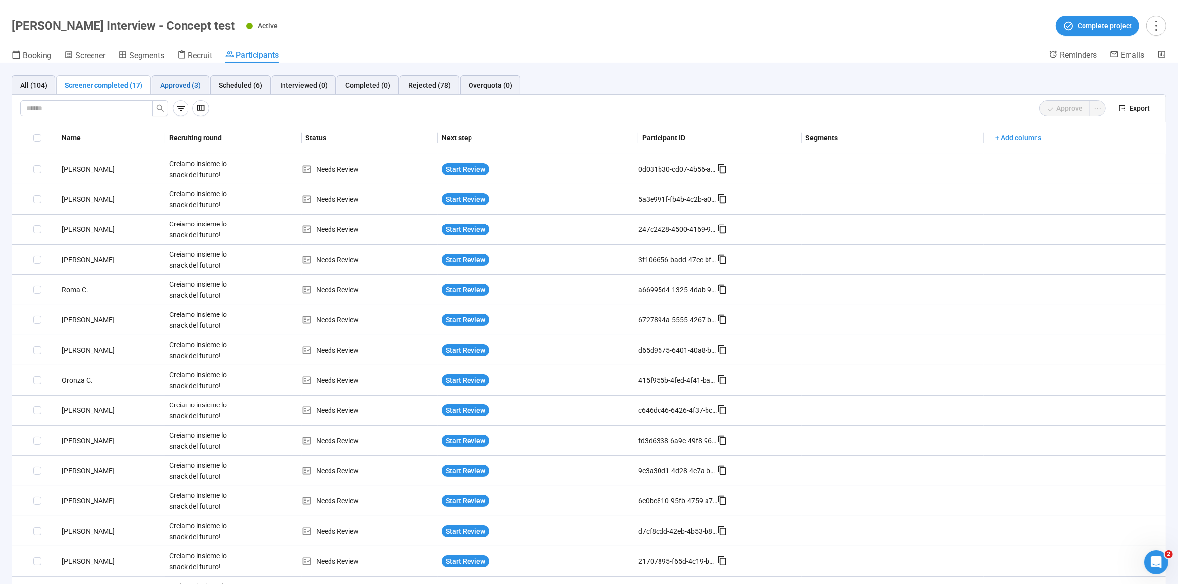
click at [177, 88] on div "Approved (3)" at bounding box center [180, 85] width 41 height 11
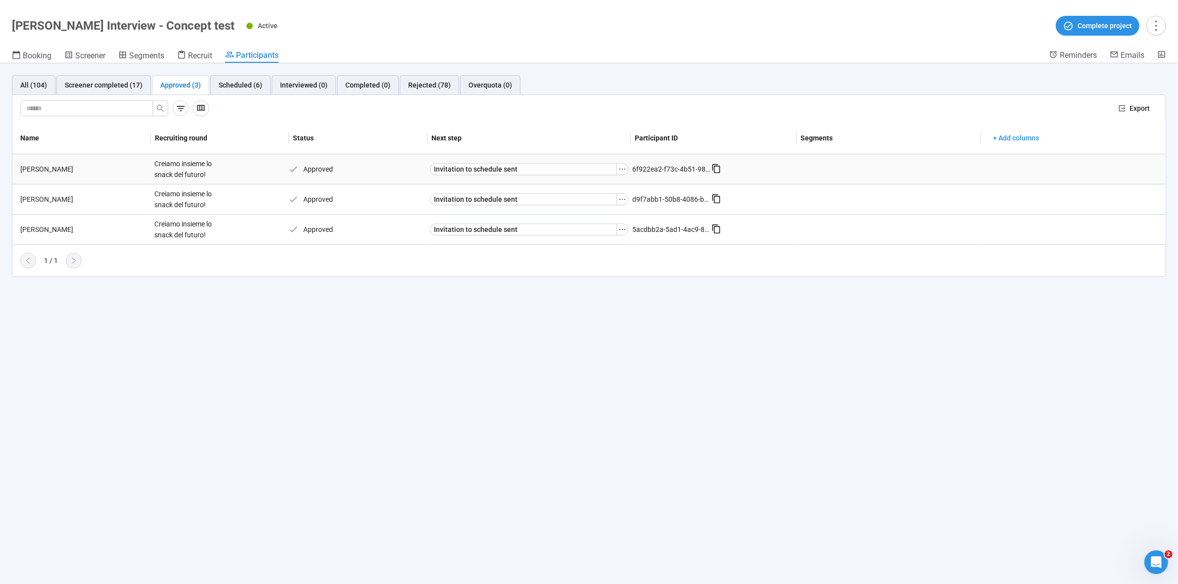
click at [46, 171] on div "[PERSON_NAME]" at bounding box center [83, 169] width 134 height 11
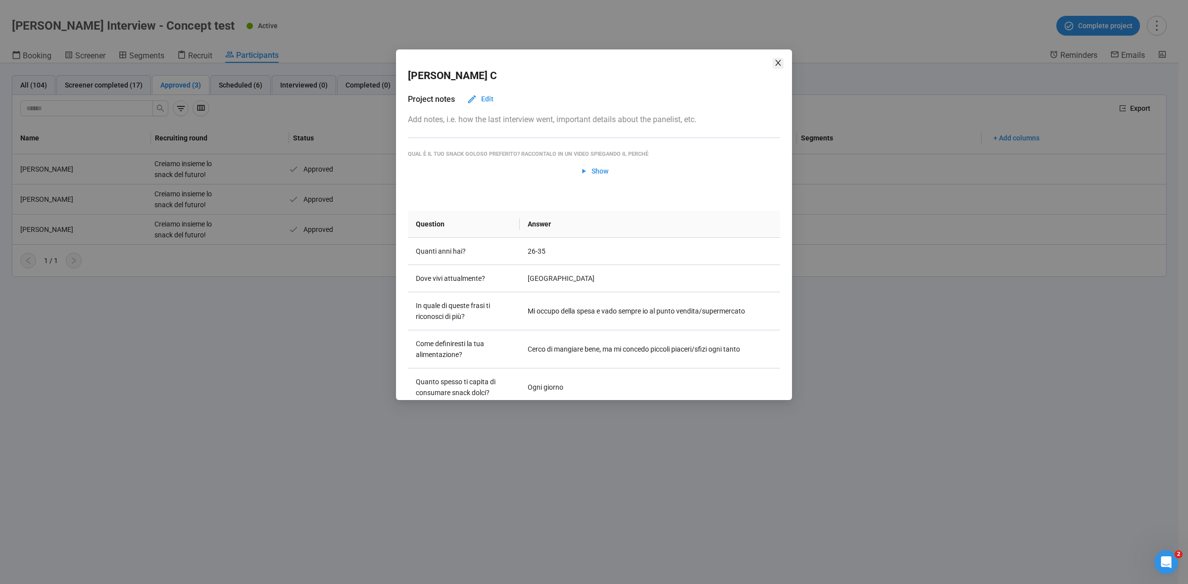
click at [778, 61] on icon "close" at bounding box center [778, 63] width 8 height 8
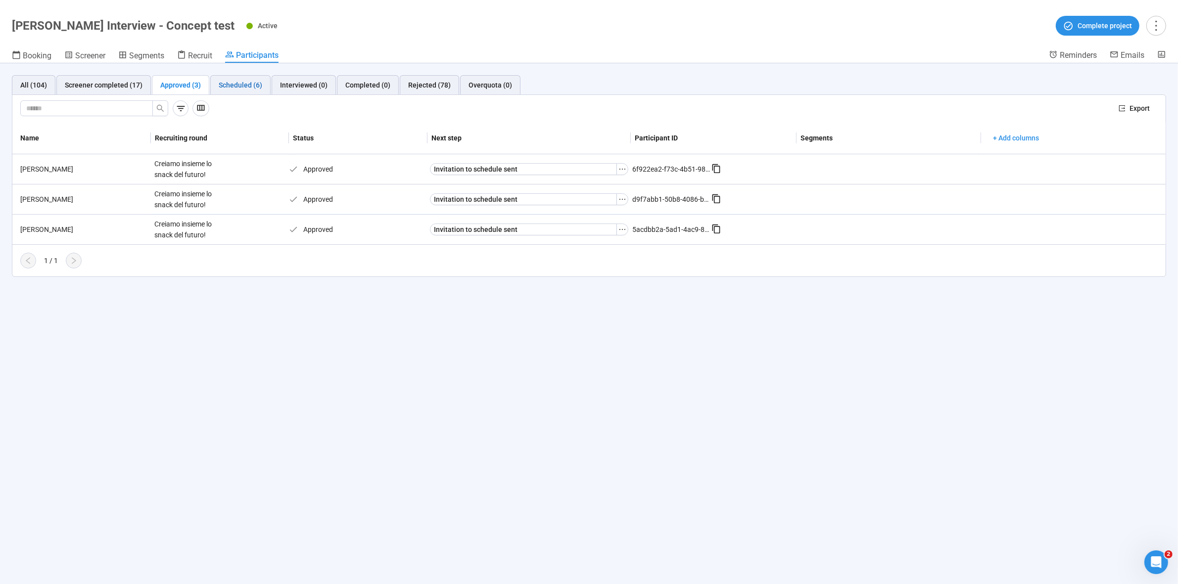
click at [236, 85] on div "Scheduled (6)" at bounding box center [241, 85] width 44 height 11
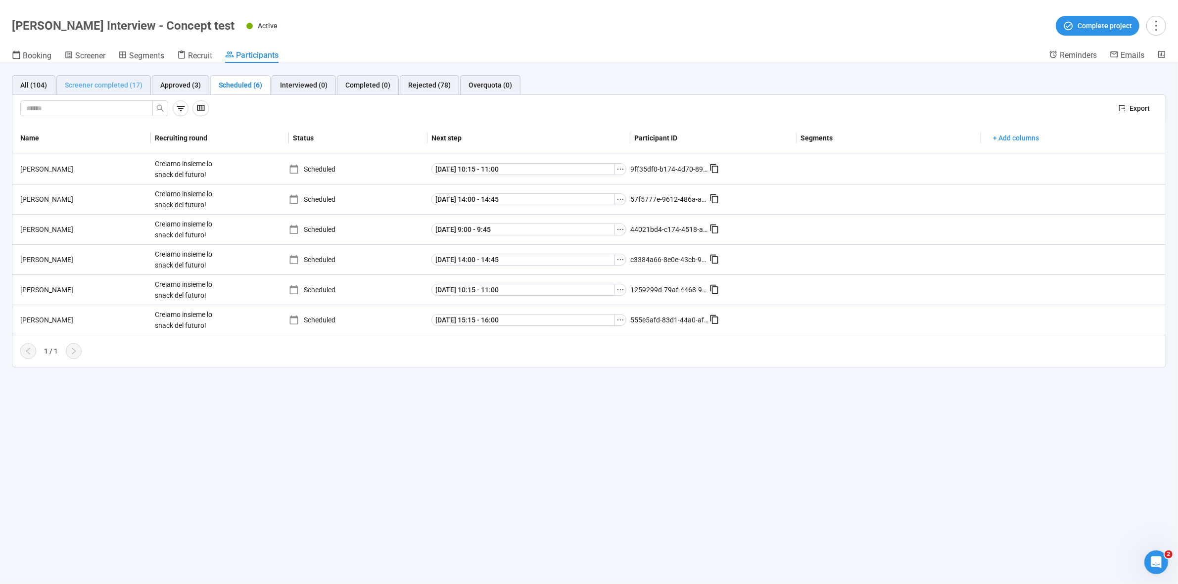
click at [97, 91] on div "Screener completed (17)" at bounding box center [103, 85] width 95 height 20
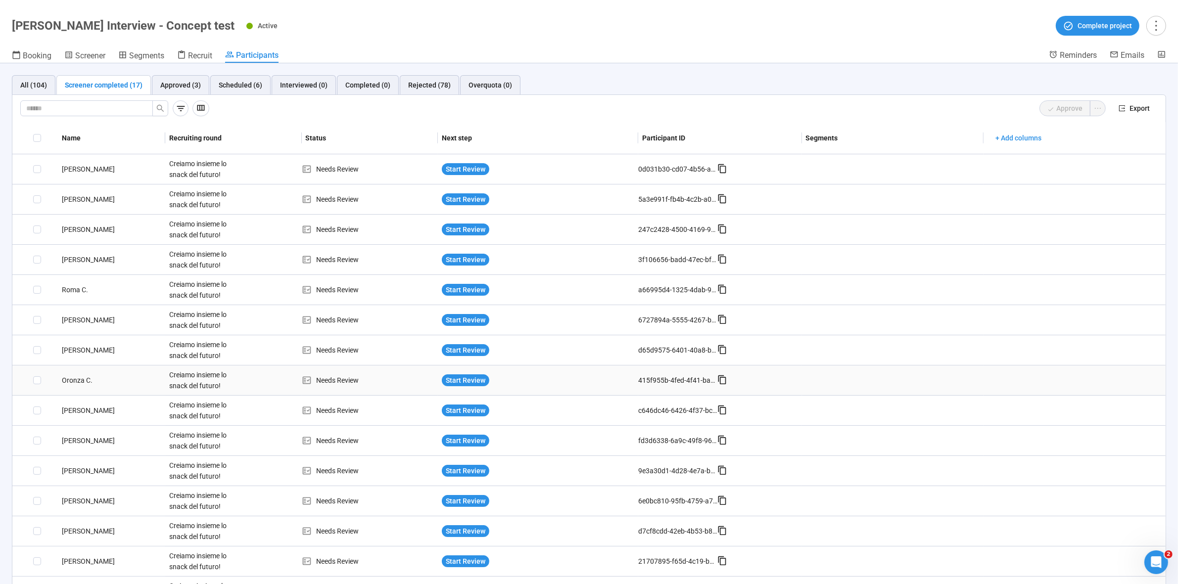
click at [82, 378] on div "Oronza C." at bounding box center [111, 380] width 107 height 11
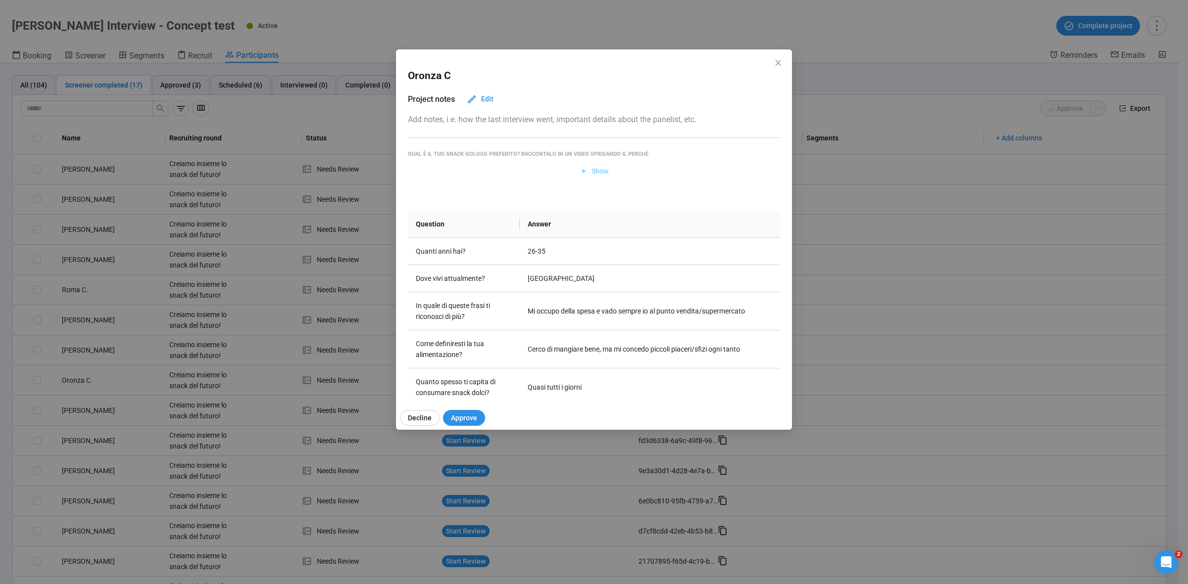
click at [594, 167] on span "Show" at bounding box center [599, 171] width 17 height 11
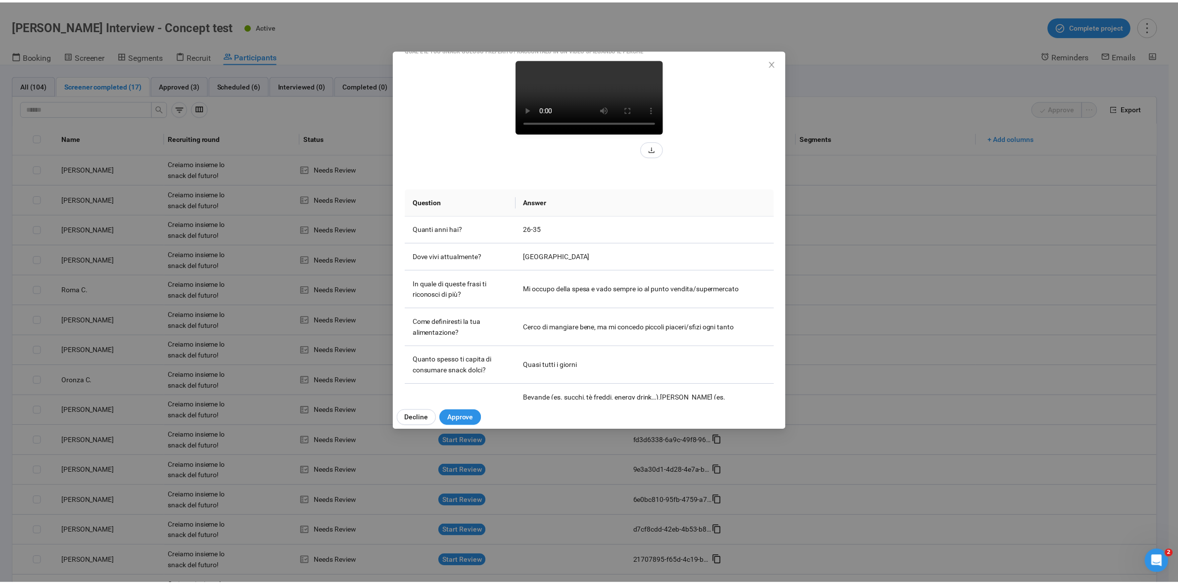
scroll to position [102, 0]
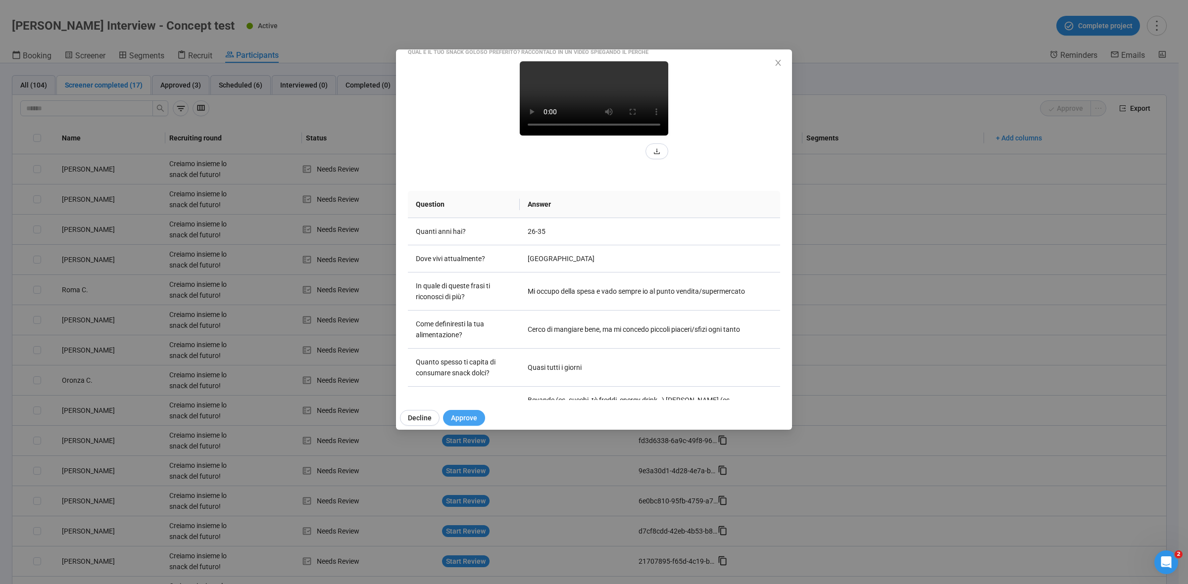
click at [461, 419] on span "Approve" at bounding box center [464, 418] width 26 height 11
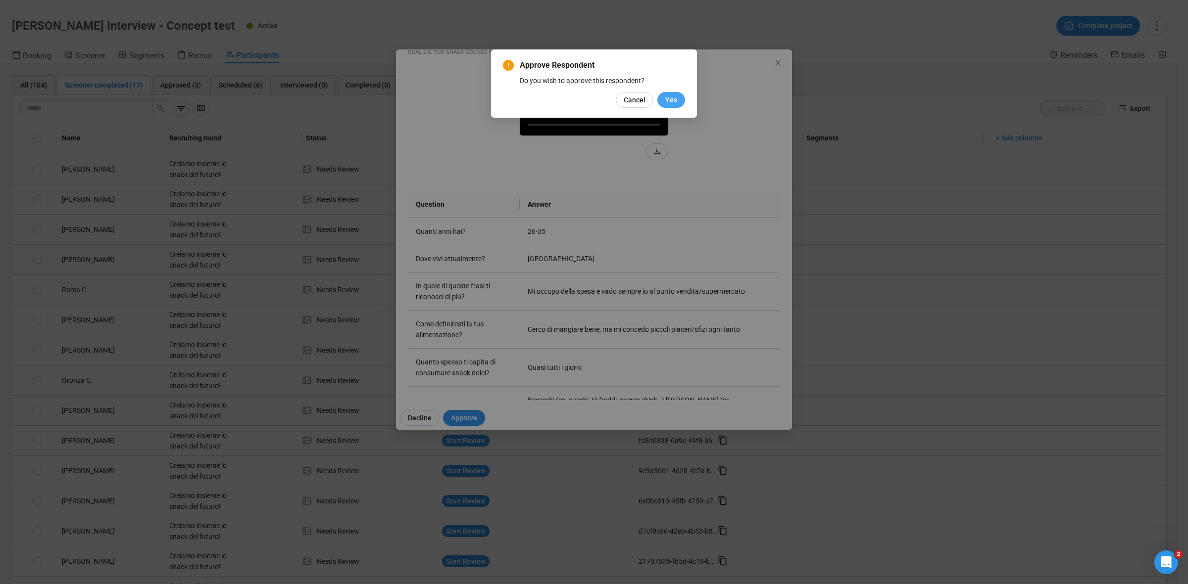
click at [673, 96] on span "Yes" at bounding box center [671, 100] width 12 height 11
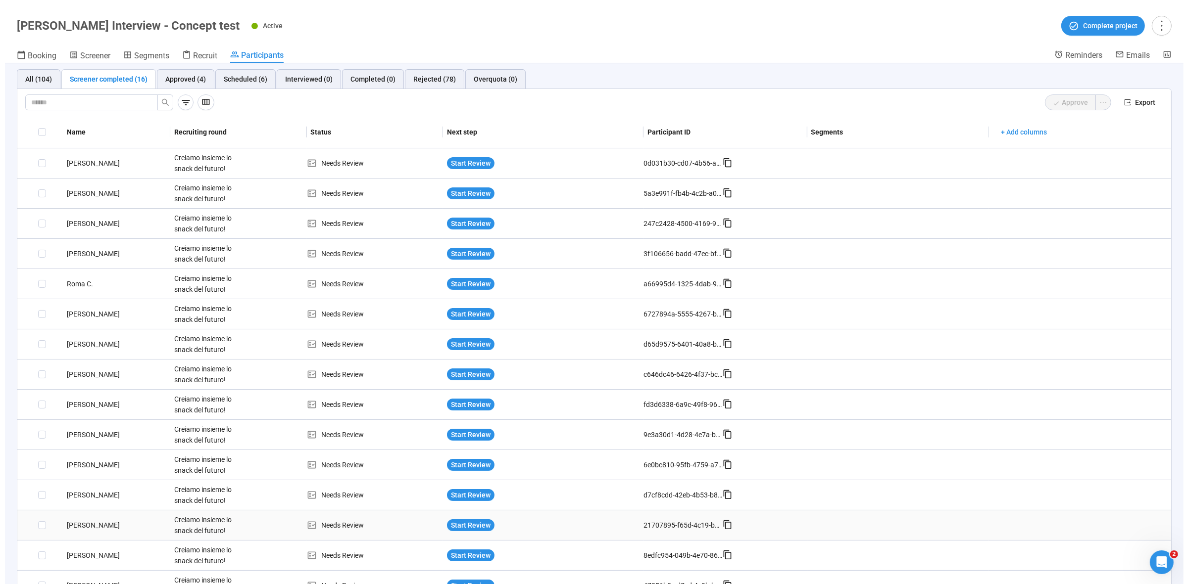
scroll to position [0, 0]
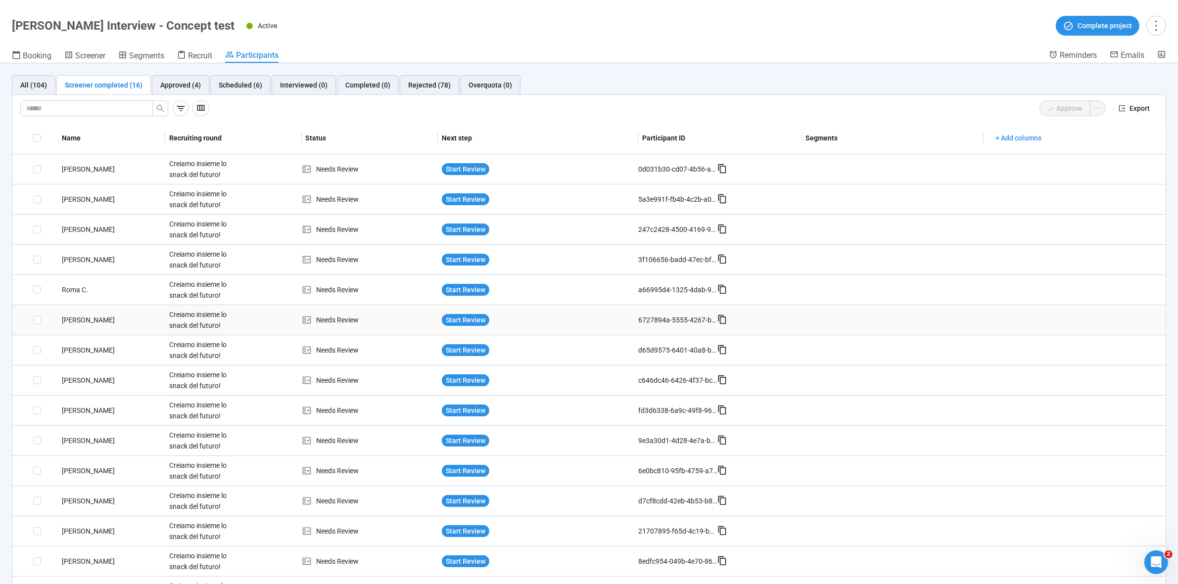
drag, startPoint x: 69, startPoint y: 322, endPoint x: 63, endPoint y: 320, distance: 6.1
click at [63, 320] on div "Elisa M." at bounding box center [111, 320] width 107 height 11
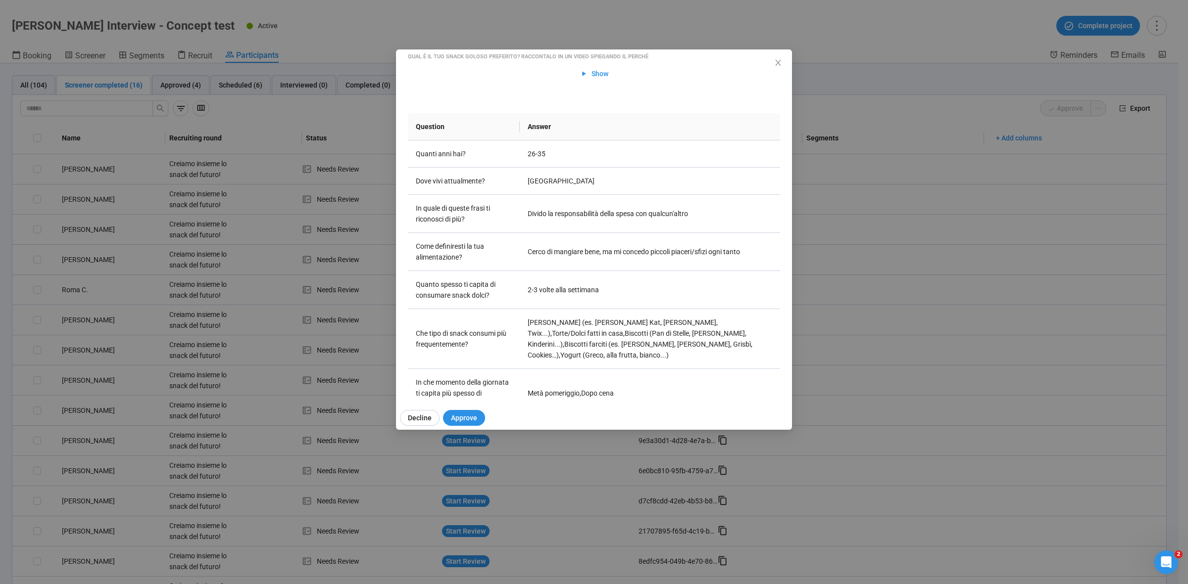
scroll to position [247, 0]
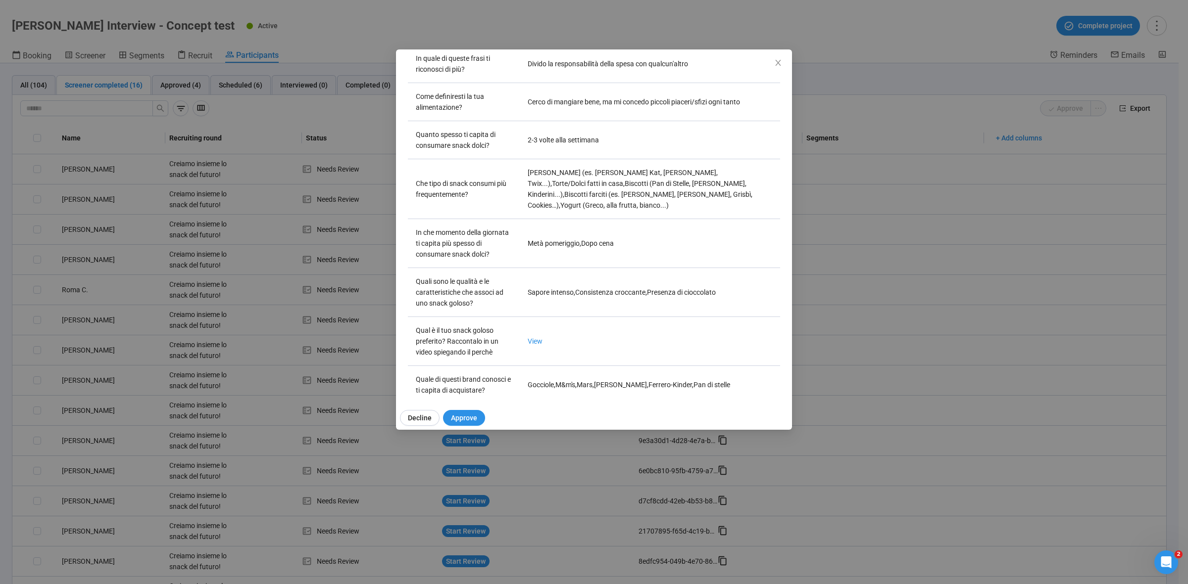
click at [5, 382] on div "Elisa M Project notes Edit Add notes, i.e. how the last interview went, importa…" at bounding box center [594, 292] width 1188 height 584
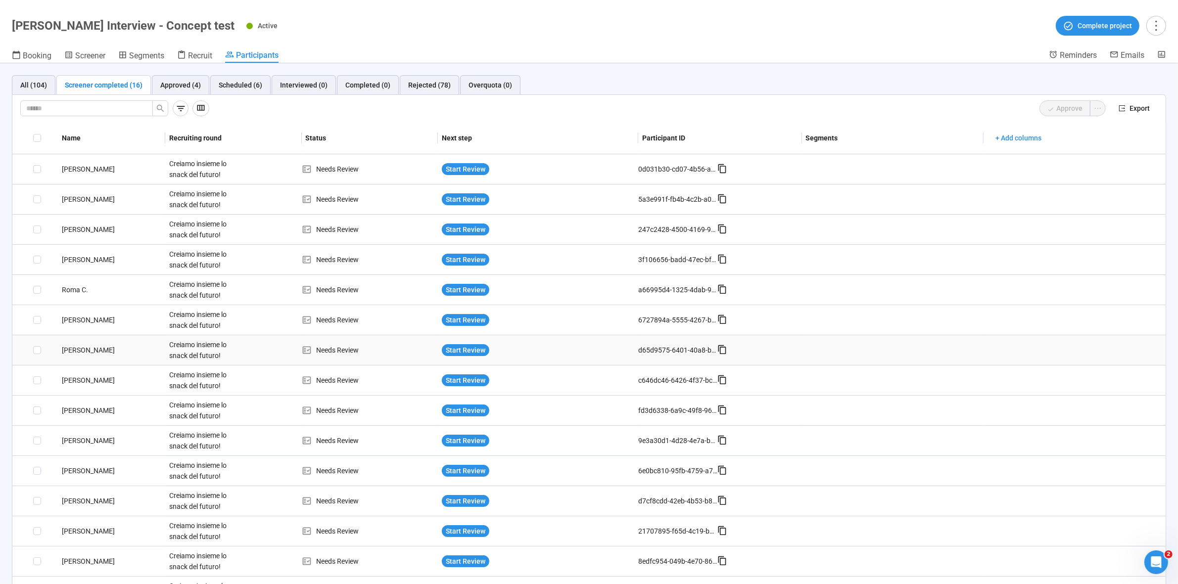
click at [82, 348] on div "Daniela C." at bounding box center [111, 350] width 107 height 11
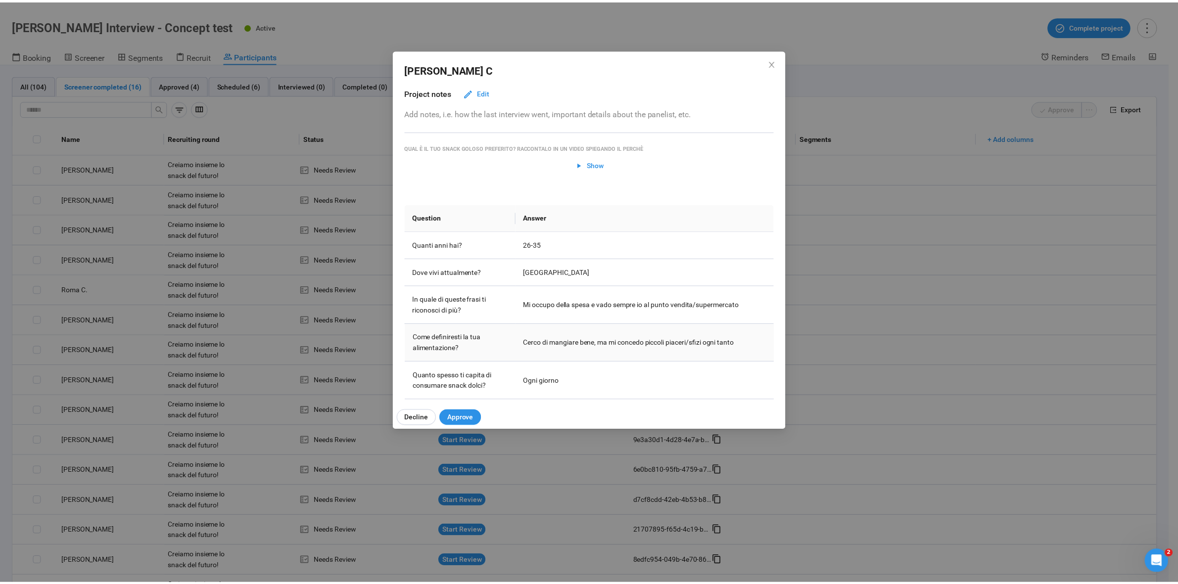
scroll to position [0, 0]
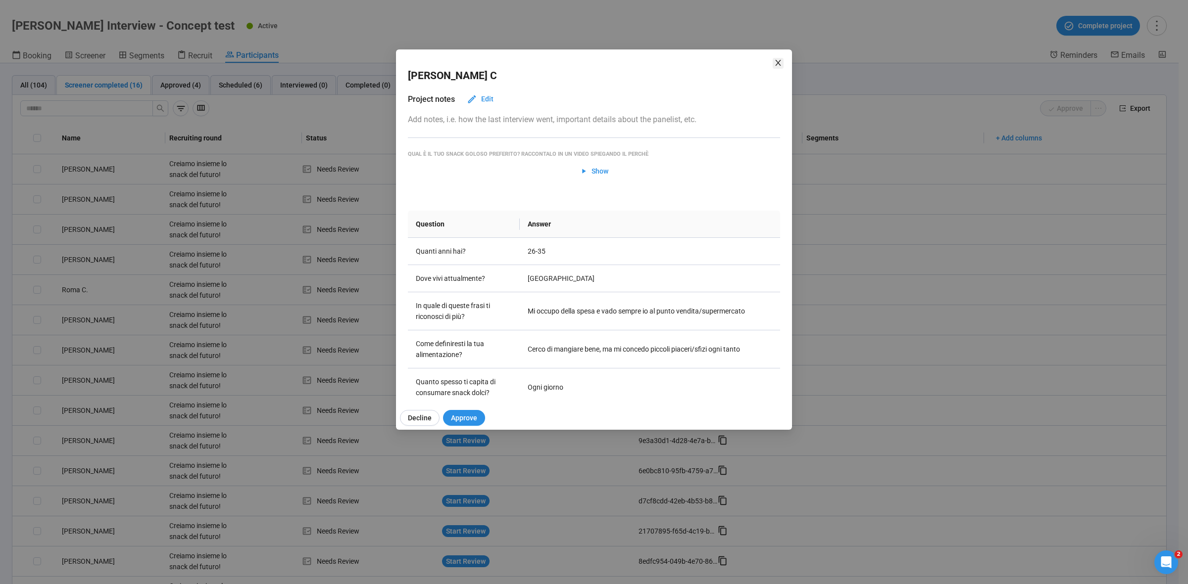
click at [777, 63] on icon "close" at bounding box center [777, 63] width 5 height 6
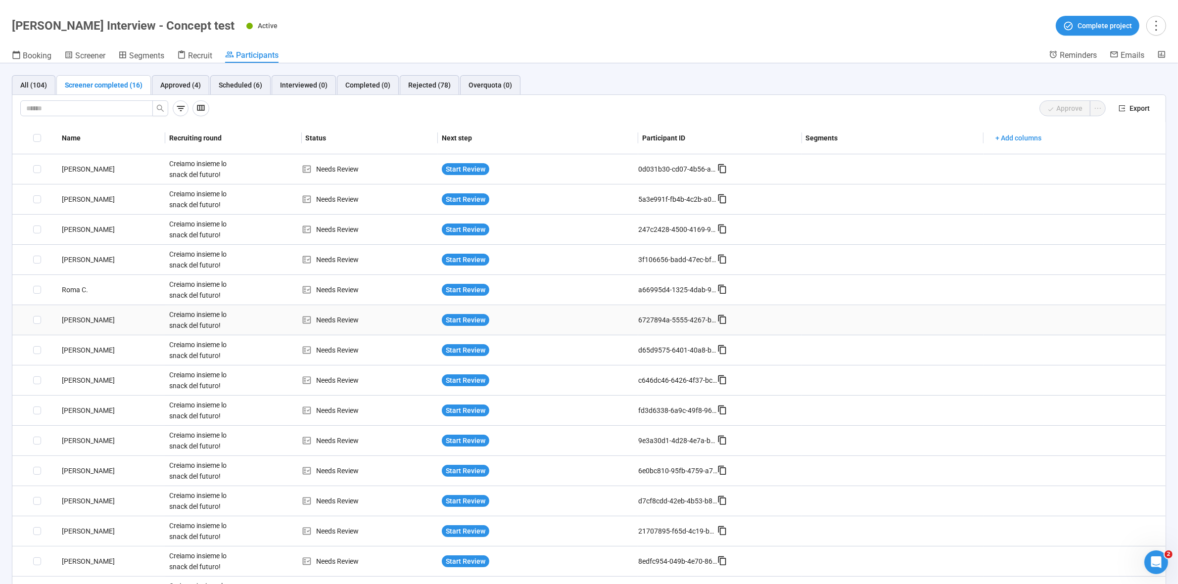
click at [68, 323] on div "Elisa M." at bounding box center [111, 320] width 107 height 11
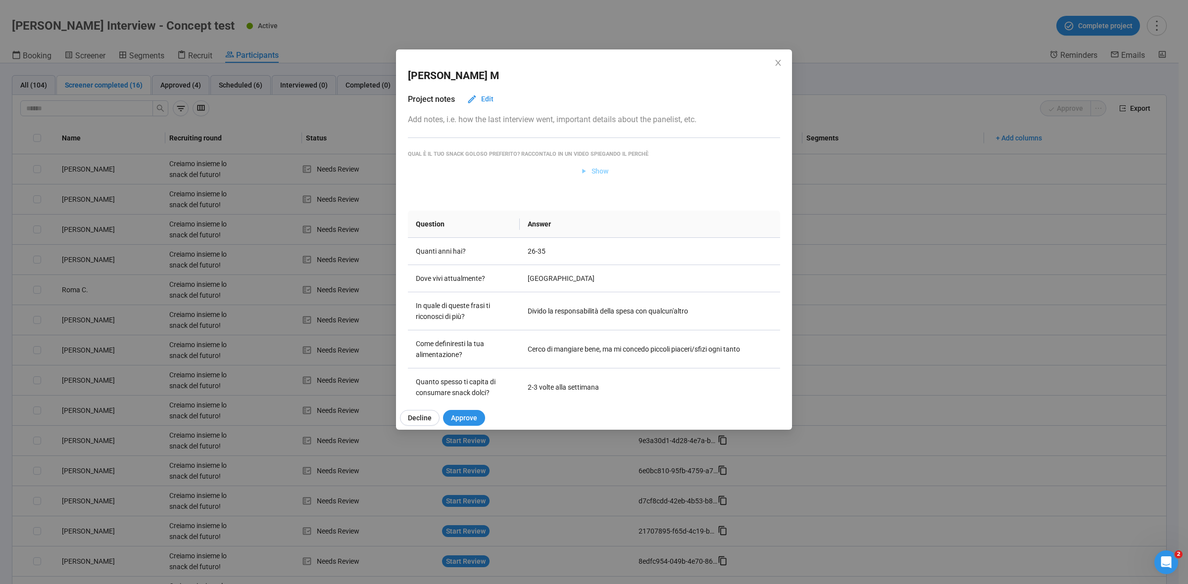
click at [595, 169] on span "Show" at bounding box center [599, 171] width 17 height 11
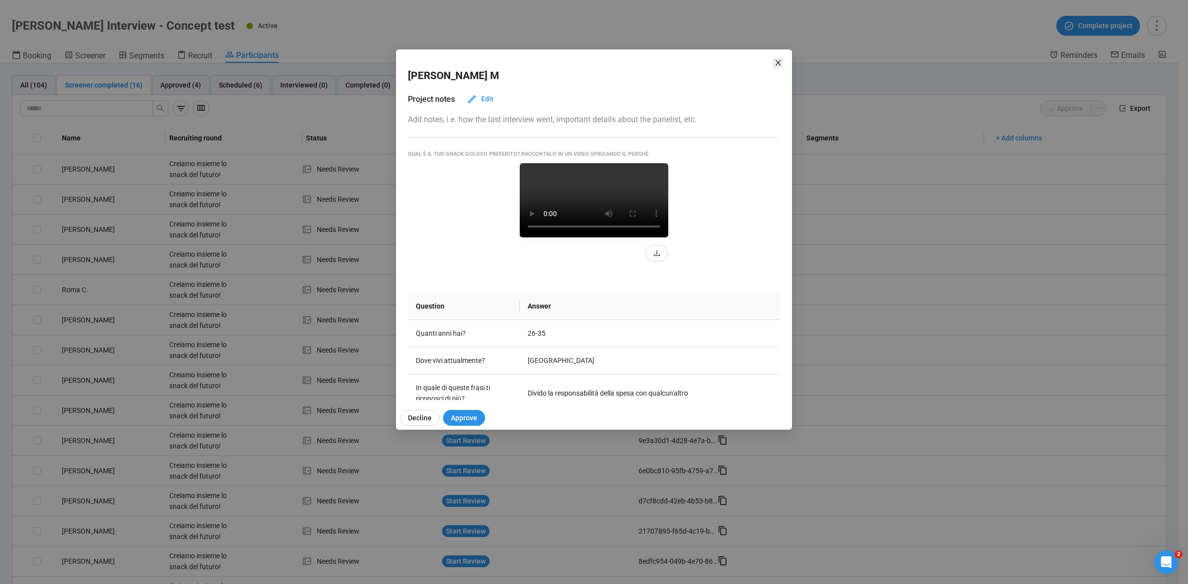
click at [773, 60] on span "Close" at bounding box center [778, 63] width 11 height 11
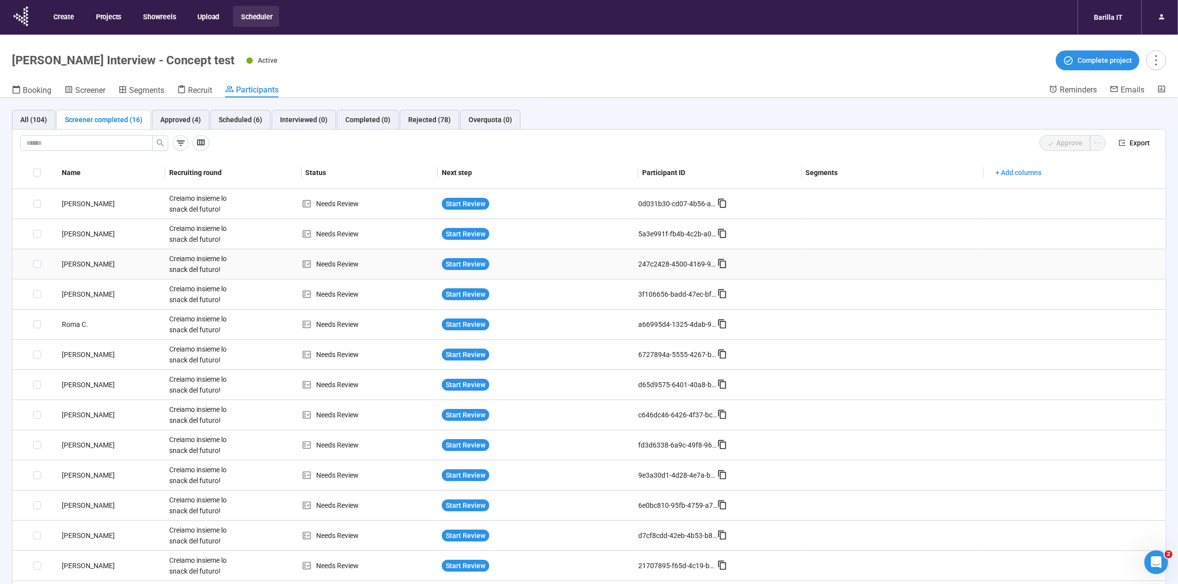
click at [91, 261] on div "[PERSON_NAME]" at bounding box center [111, 264] width 107 height 11
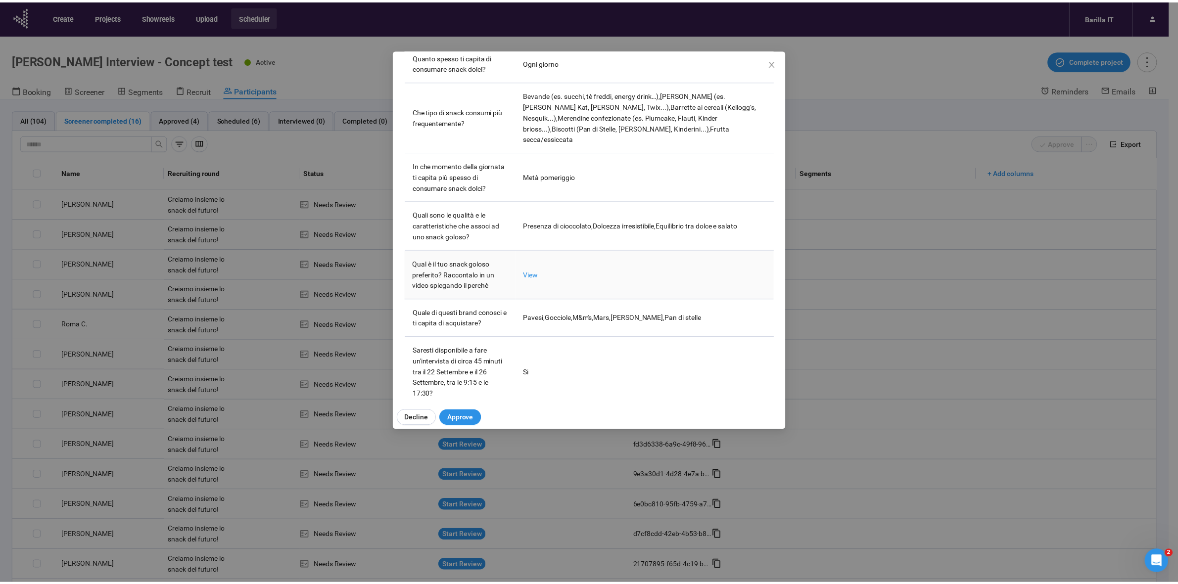
scroll to position [334, 0]
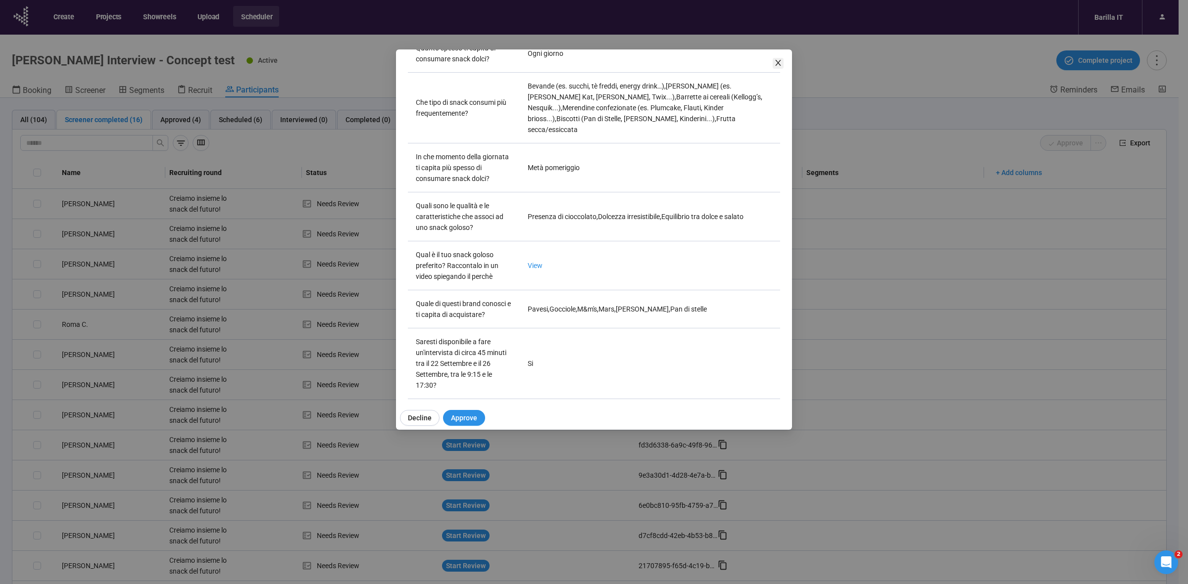
click at [775, 64] on icon "close" at bounding box center [778, 63] width 8 height 8
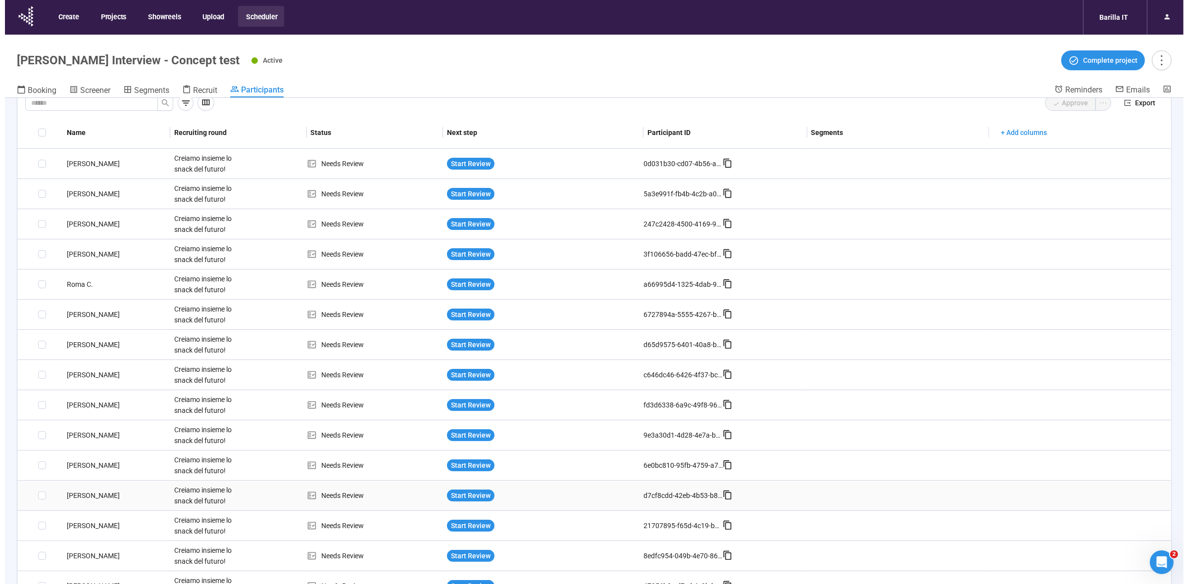
scroll to position [62, 0]
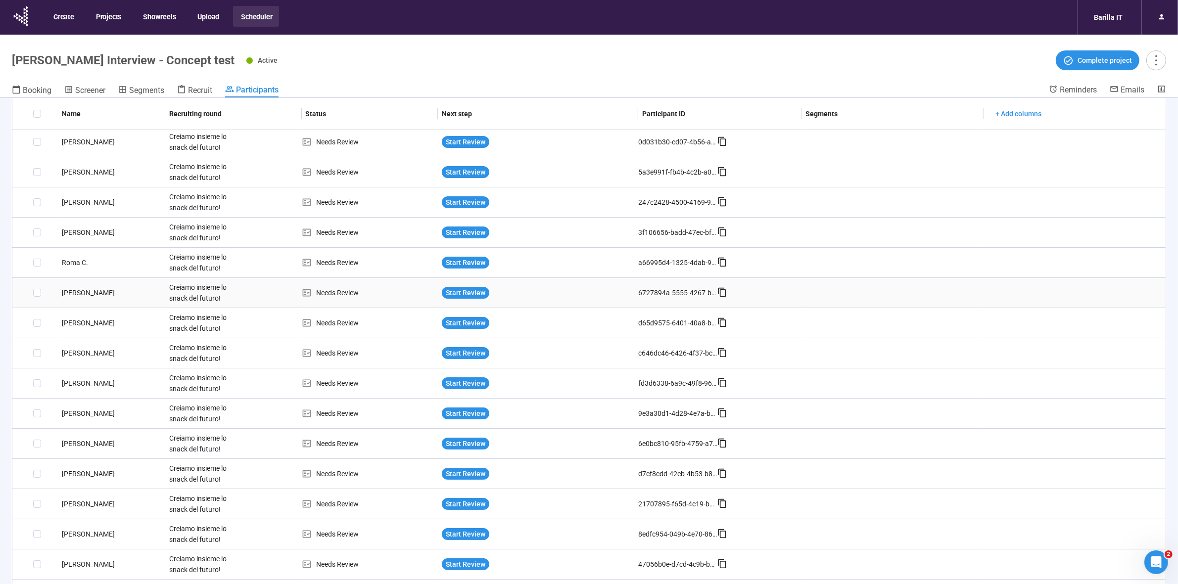
click at [72, 295] on div "Elisa M." at bounding box center [111, 293] width 107 height 11
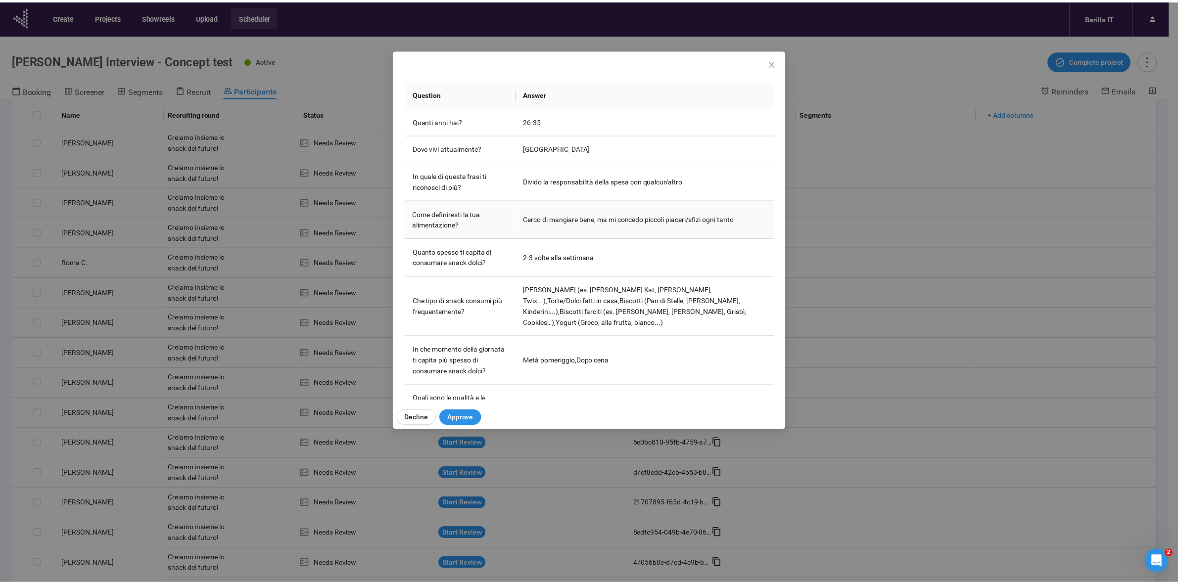
scroll to position [186, 0]
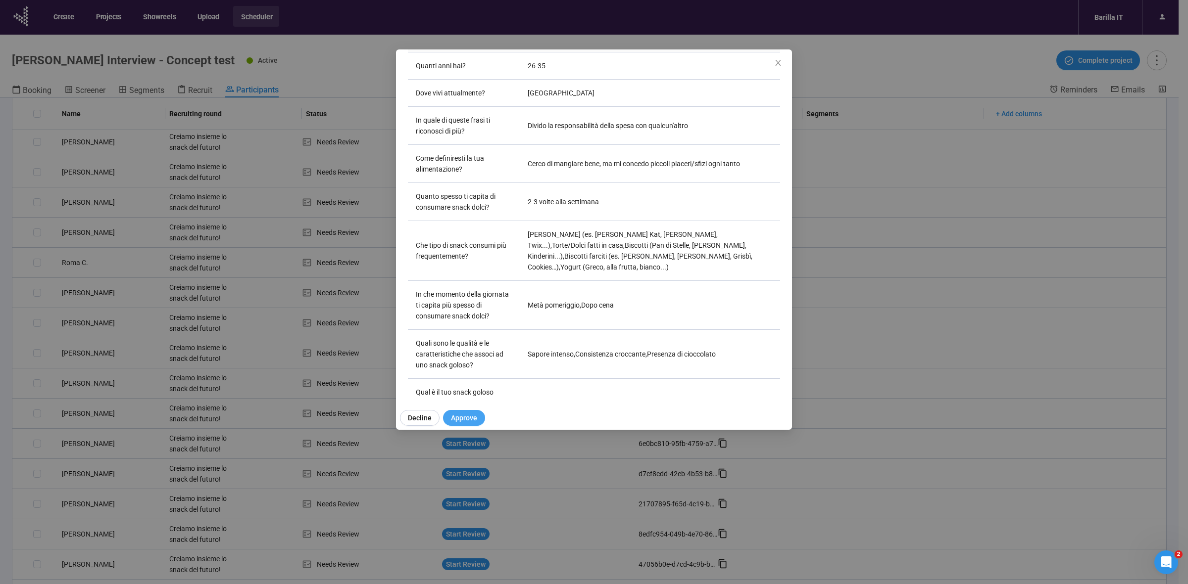
click at [467, 411] on button "Approve" at bounding box center [464, 418] width 42 height 16
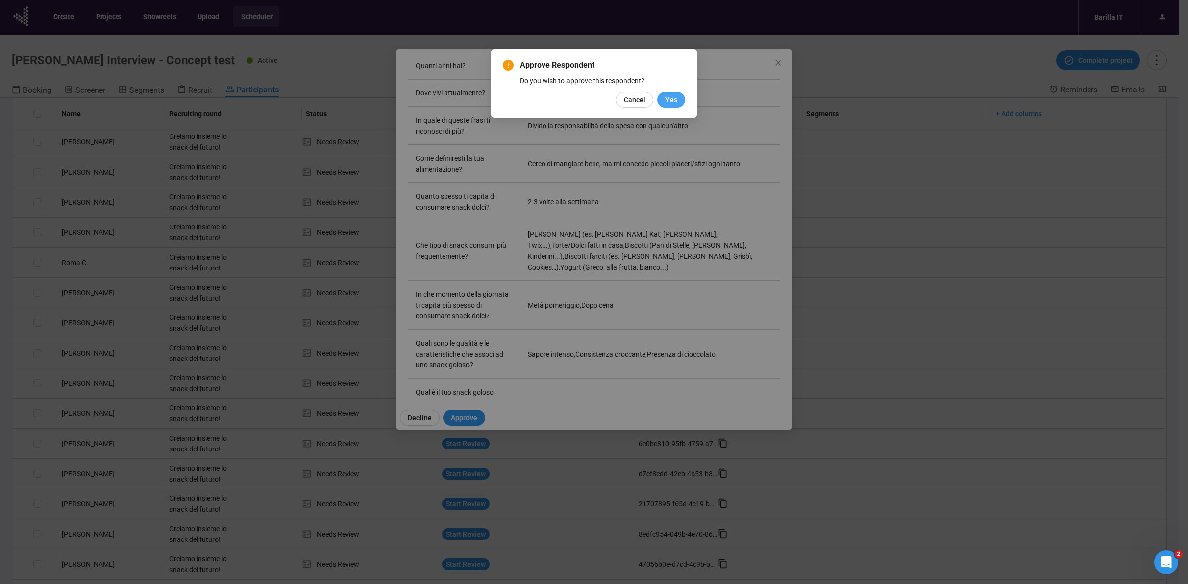
click at [678, 97] on button "Yes" at bounding box center [671, 100] width 28 height 16
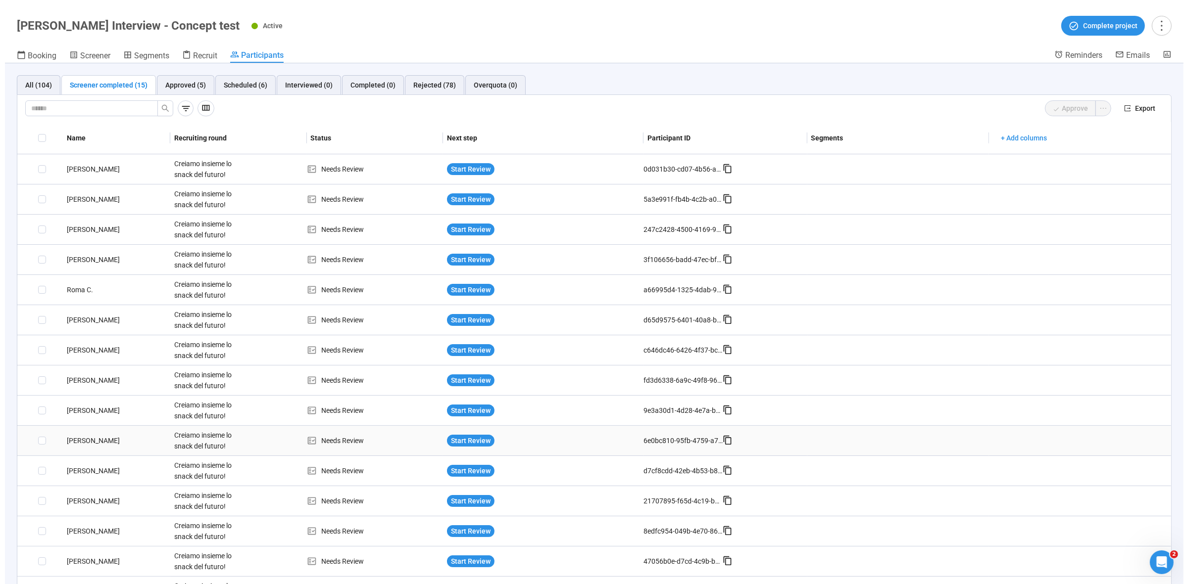
scroll to position [57, 0]
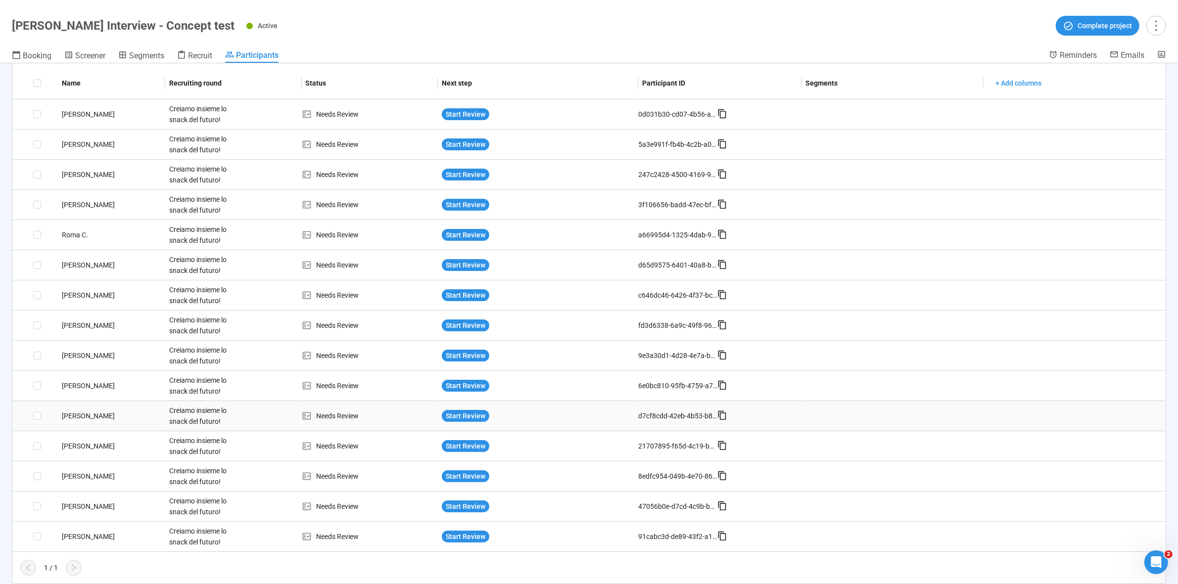
click at [73, 414] on div "Giada T." at bounding box center [111, 416] width 107 height 11
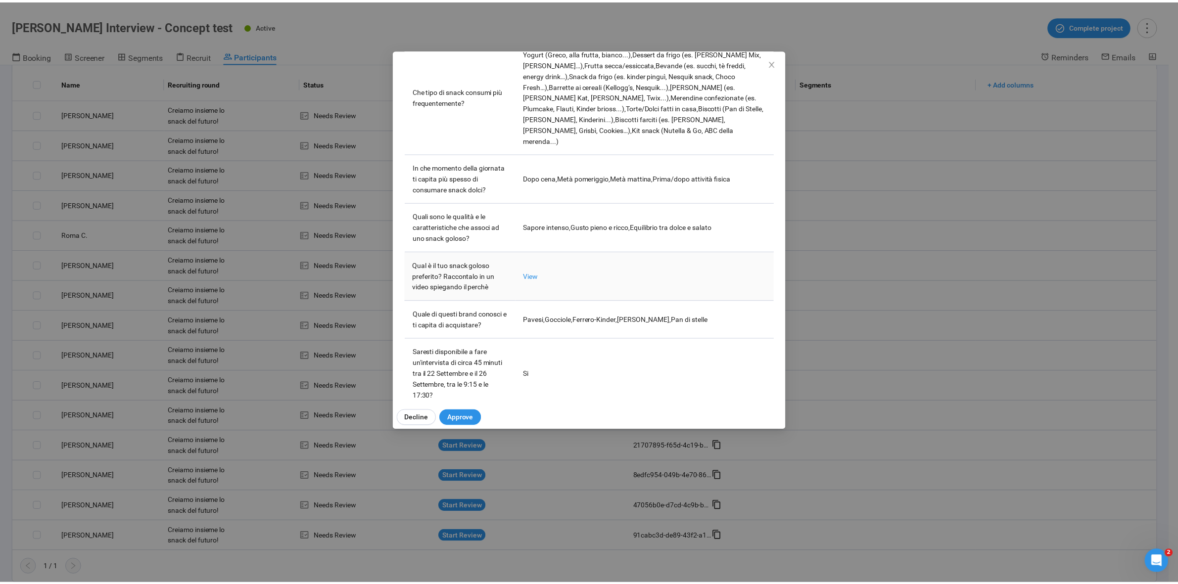
scroll to position [377, 0]
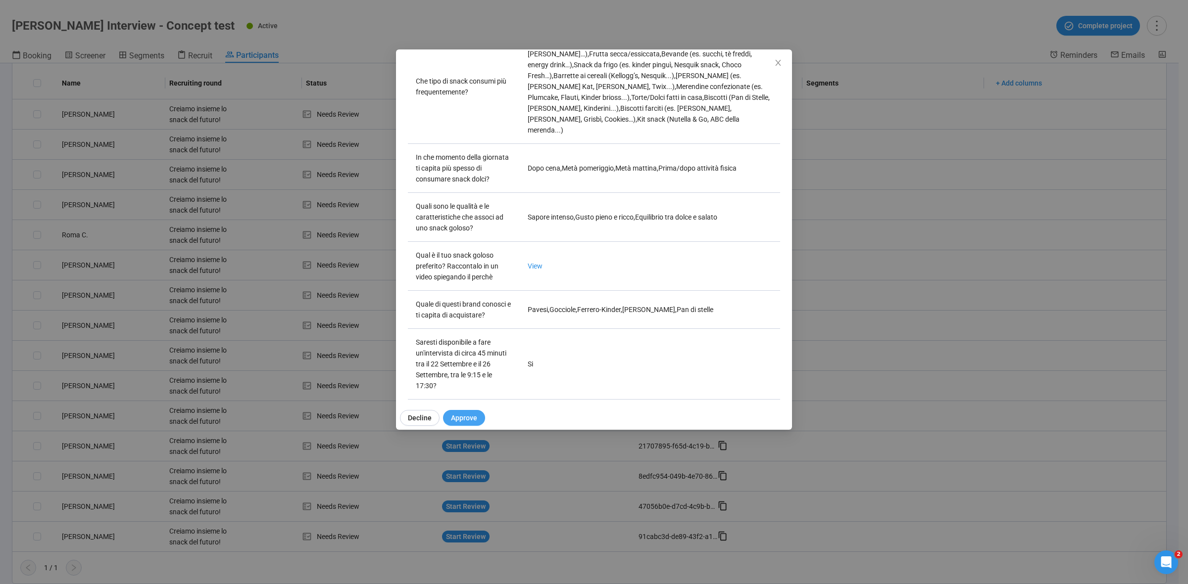
click at [466, 422] on span "Approve" at bounding box center [464, 418] width 26 height 11
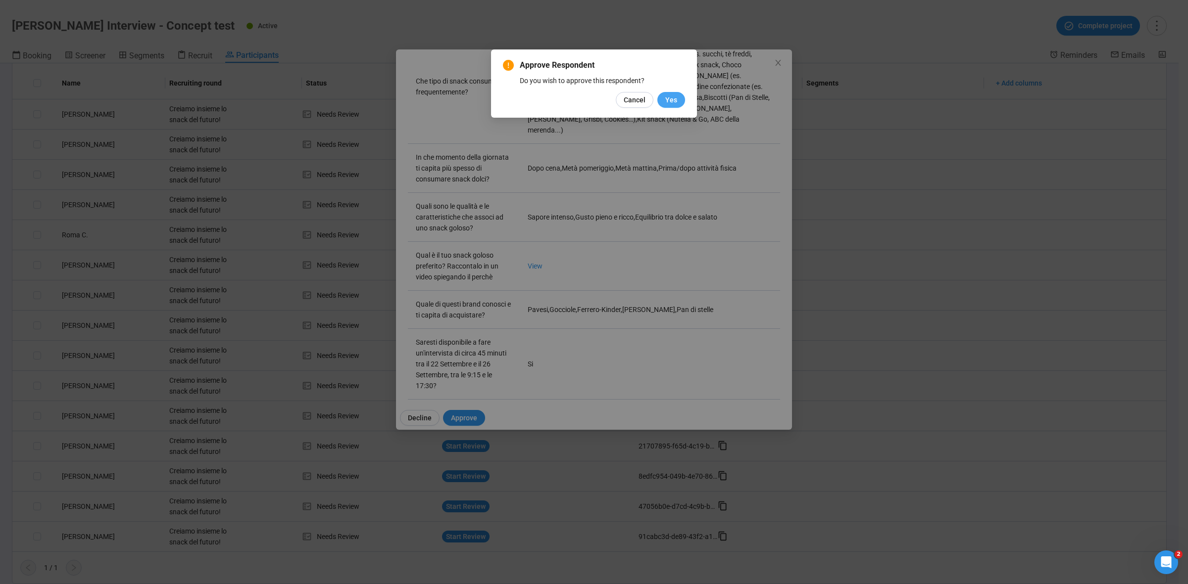
click at [669, 99] on span "Yes" at bounding box center [671, 100] width 12 height 11
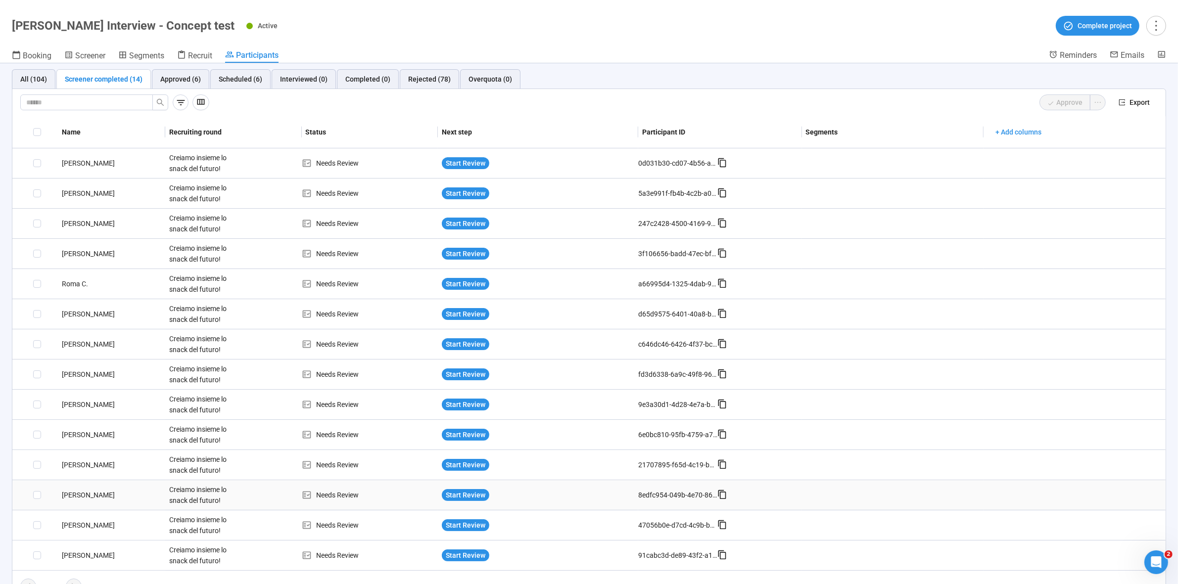
scroll to position [0, 0]
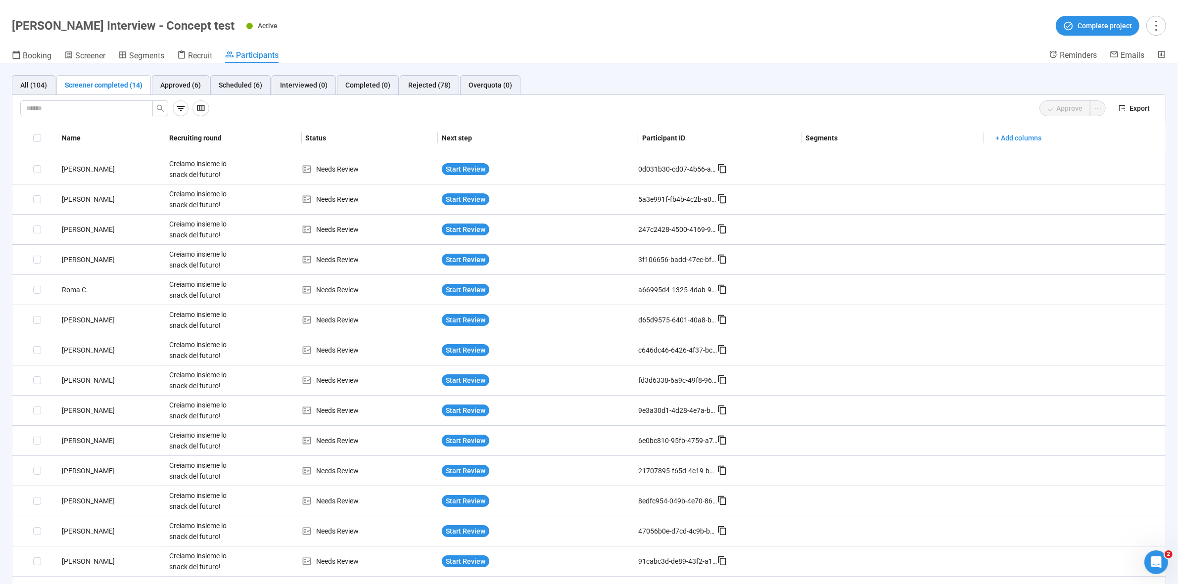
click at [95, 83] on div "Screener completed (14)" at bounding box center [104, 85] width 78 height 11
click at [439, 33] on div "Active Complete project" at bounding box center [706, 26] width 920 height 20
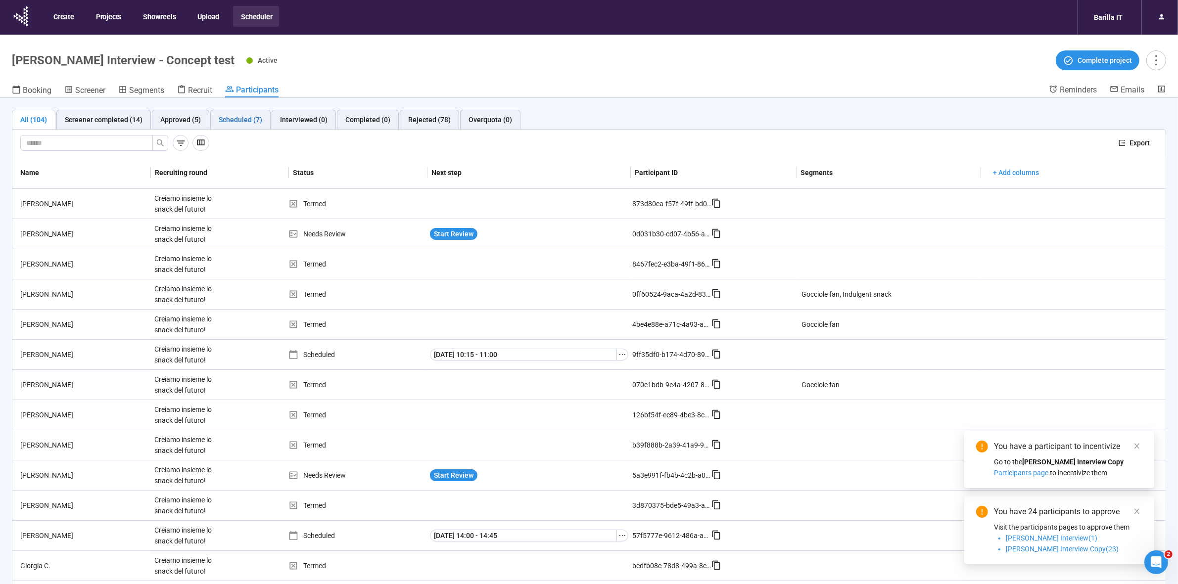
click at [240, 117] on div "Scheduled (7)" at bounding box center [241, 119] width 44 height 11
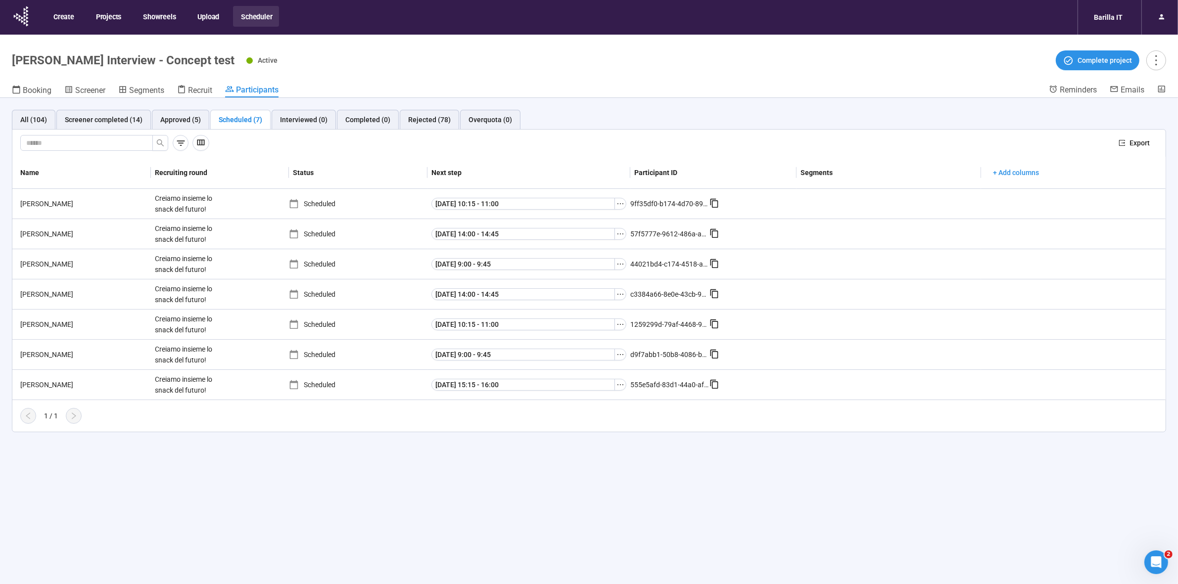
click at [793, 498] on div "All (104) Screener completed (14) Approved (5) Scheduled (7) Interviewed (0) Co…" at bounding box center [589, 358] width 1178 height 521
click at [631, 526] on div "All (104) Screener completed (14) Approved (5) Scheduled (7) Interviewed (0) Co…" at bounding box center [589, 358] width 1178 height 521
click at [396, 453] on div "All (104) Screener completed (14) Approved (5) Scheduled (7) Interviewed (0) Co…" at bounding box center [589, 358] width 1178 height 521
click at [502, 491] on div "All (104) Screener completed (14) Approved (5) Scheduled (7) Interviewed (0) Co…" at bounding box center [589, 358] width 1178 height 521
click at [264, 451] on div "All (104) Screener completed (14) Approved (5) Scheduled (7) Interviewed (0) Co…" at bounding box center [589, 358] width 1178 height 521
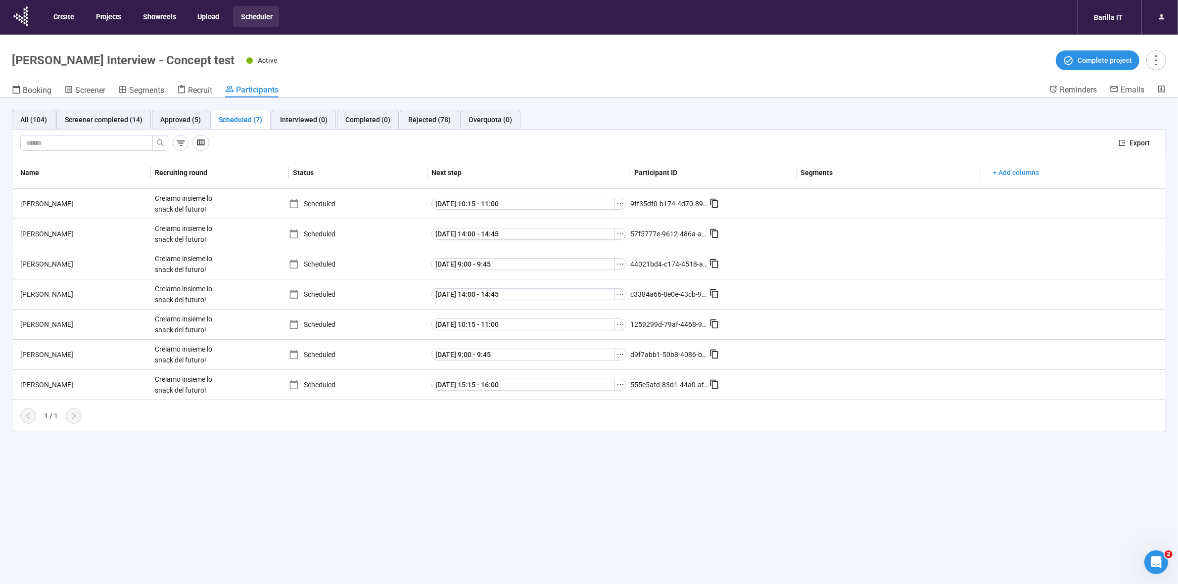
click at [269, 466] on div "All (104) Screener completed (14) Approved (5) Scheduled (7) Interviewed (0) Co…" at bounding box center [589, 358] width 1178 height 521
